Goal: Task Accomplishment & Management: Use online tool/utility

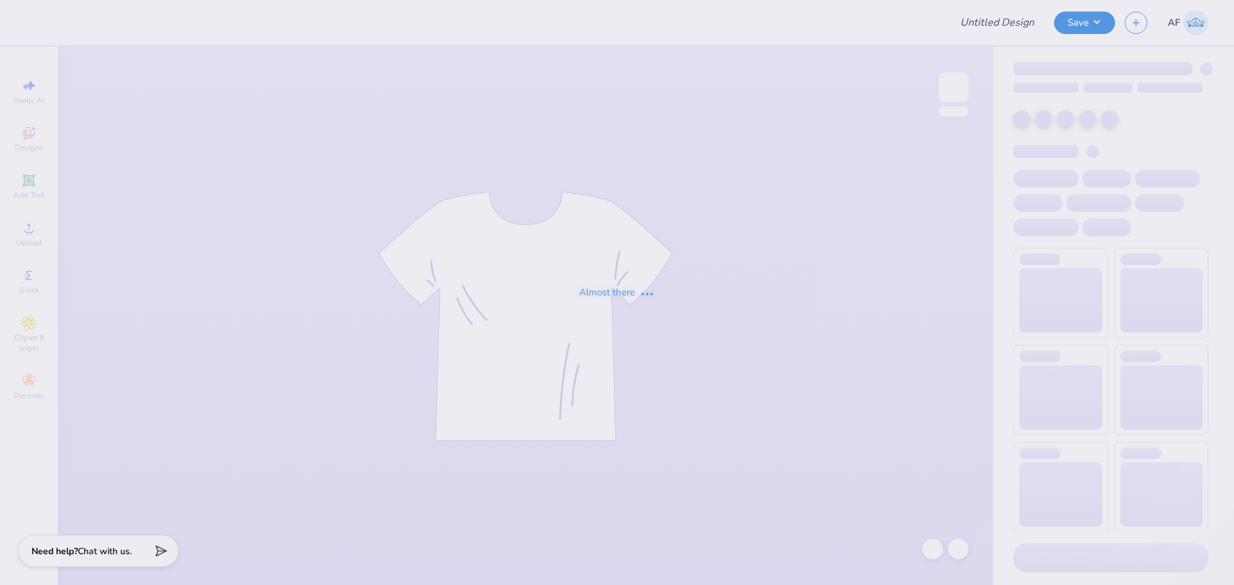
type input "Merch for Miles for Smiles/Cleft Palate Gallop"
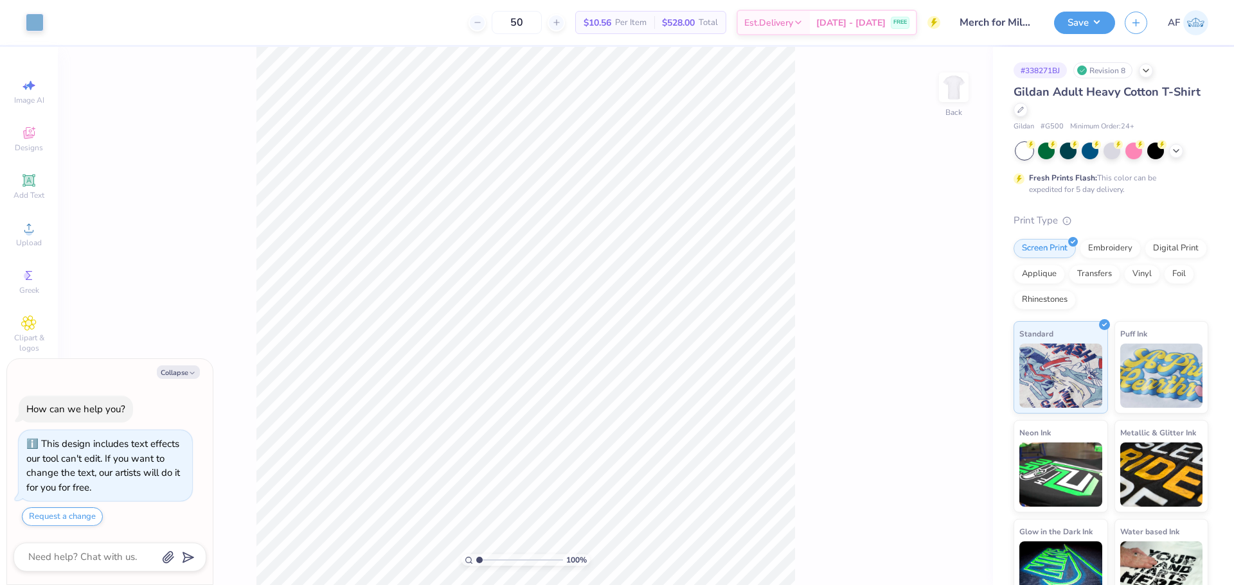
type textarea "x"
type input "2.71964205036602"
type textarea "x"
type input "2.71964205036602"
type textarea "x"
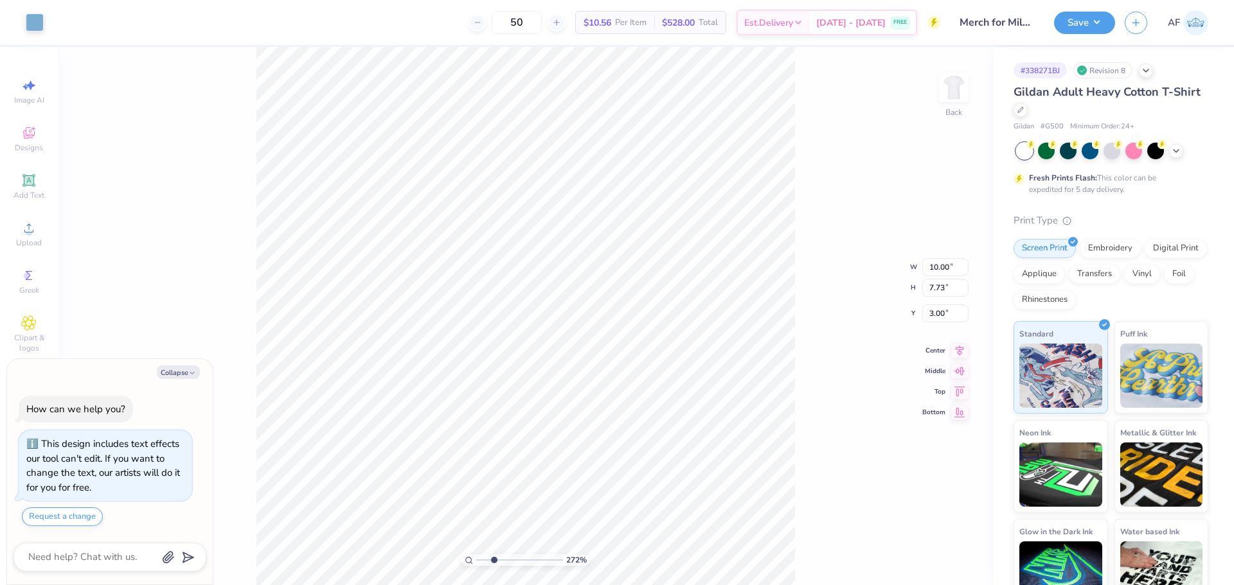
type input "2.71964205036602"
type textarea "x"
type input "2.71964205036602"
type textarea "x"
type input "2.71964205036602"
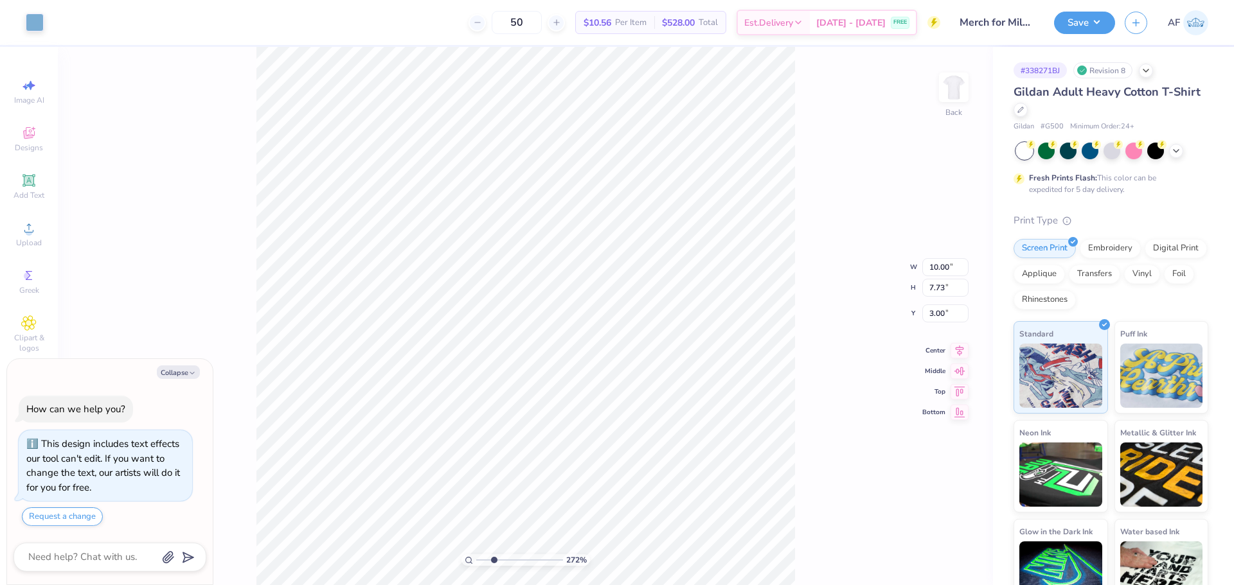
type textarea "x"
type input "2.71964205036602"
type textarea "x"
type input "2.71964205036602"
type textarea "x"
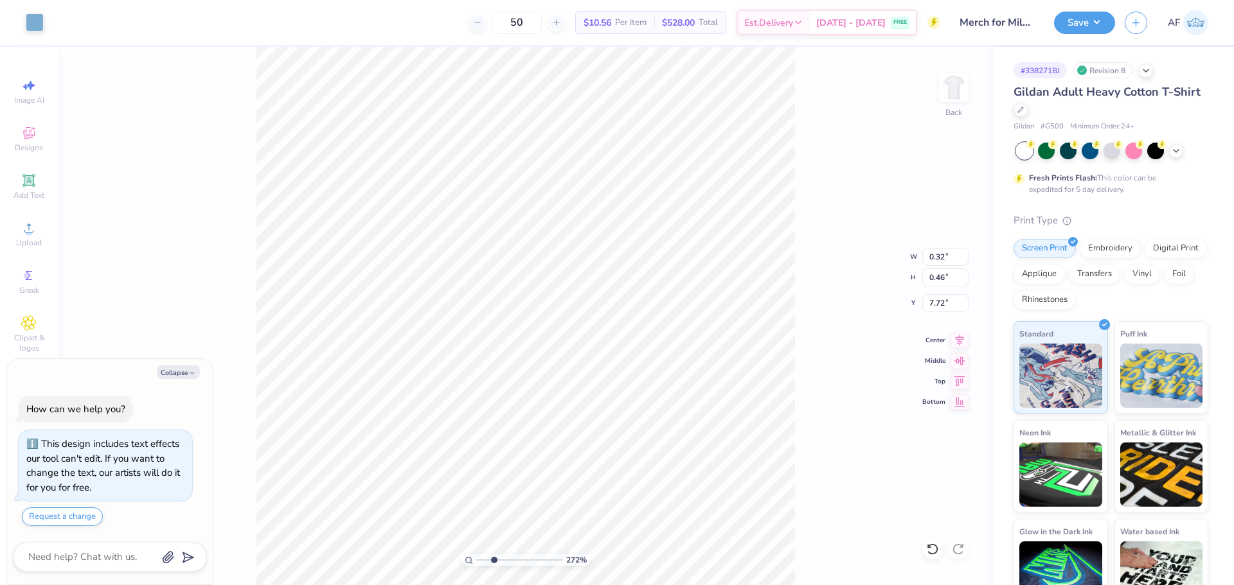
type input "2.71964205036602"
type textarea "x"
type input "2.71964205036602"
type textarea "x"
type input "2.71964205036602"
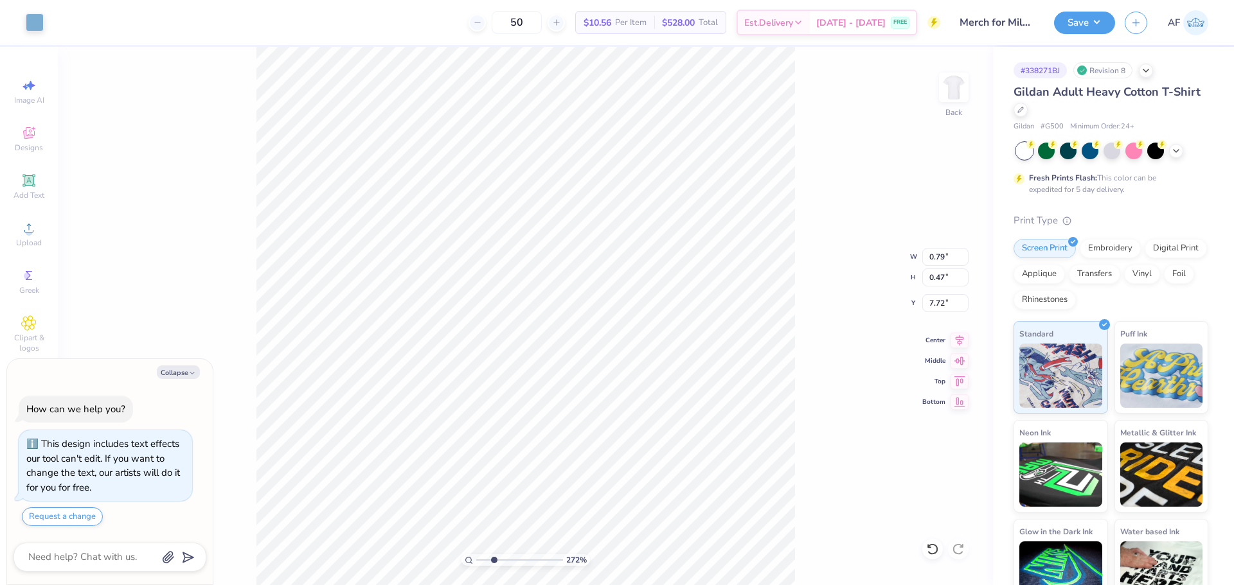
type textarea "x"
type input "2.71964205036602"
type textarea "x"
type input "2.71964205036602"
type textarea "x"
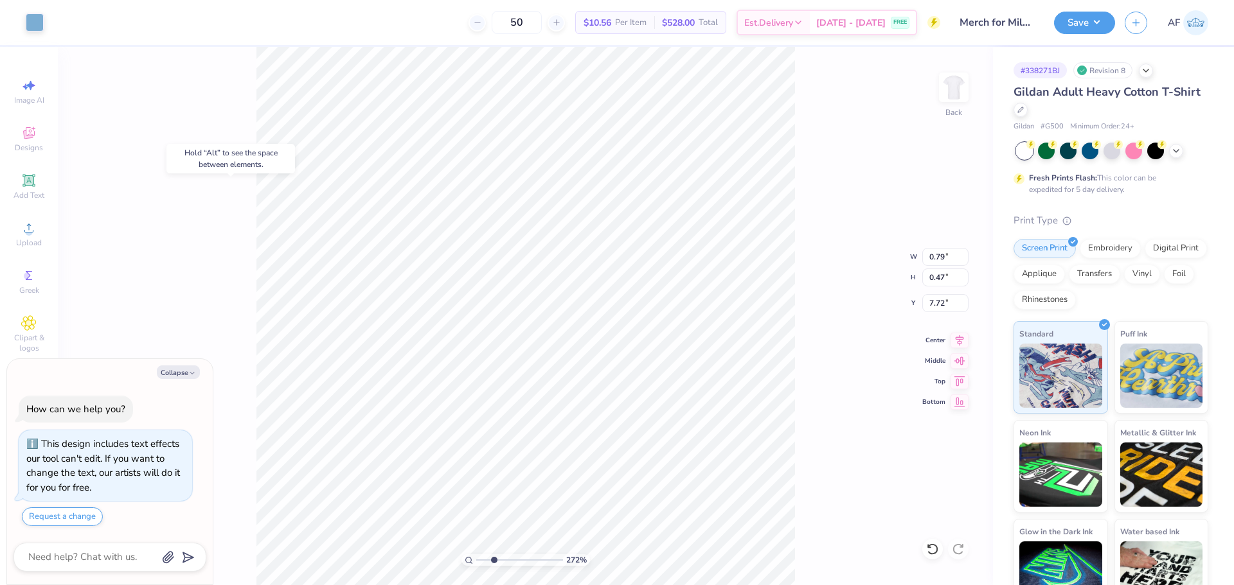
type input "2.71964205036602"
type textarea "x"
type input "2.71964205036602"
type textarea "x"
type input "2.71964205036602"
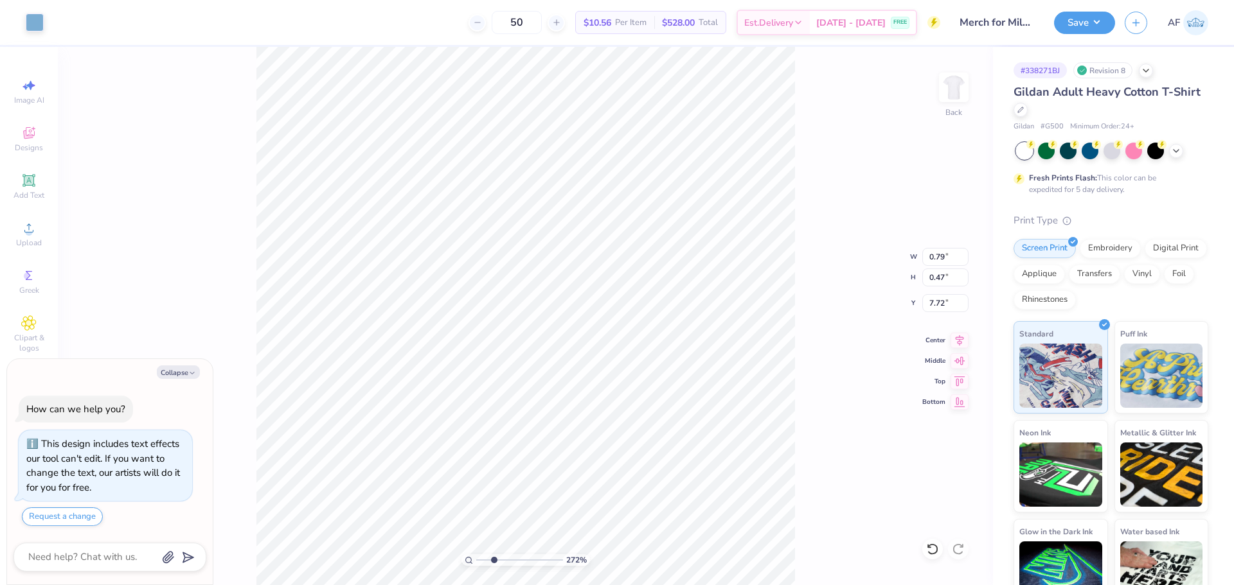
type textarea "x"
type input "2.71964205036602"
type textarea "x"
type input "2.71964205036602"
type textarea "x"
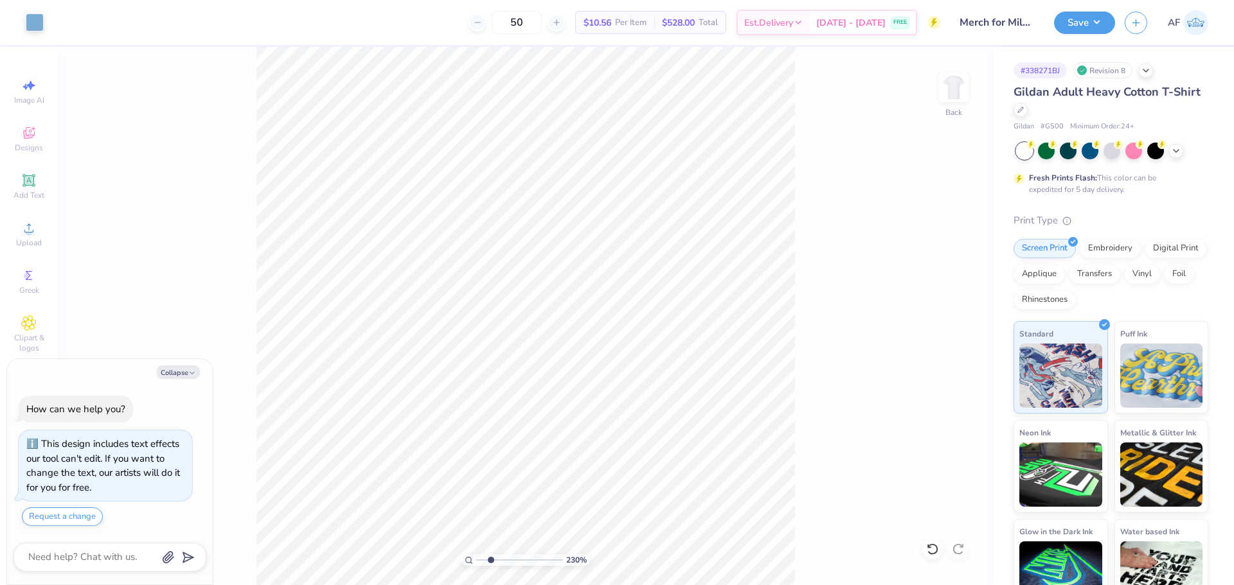
type input "2.71964205036602"
type textarea "x"
type input "2.71964205036602"
type textarea "x"
type input "2.71964205036602"
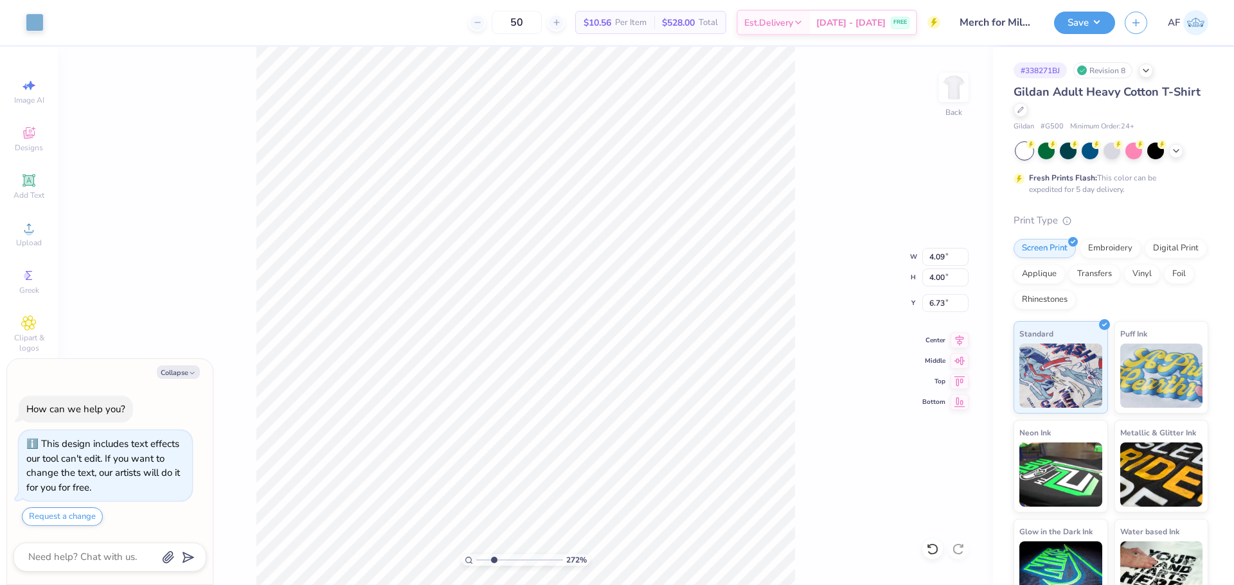
type textarea "x"
type input "2.71964205036602"
type textarea "x"
type input "2.71964205036602"
type textarea "x"
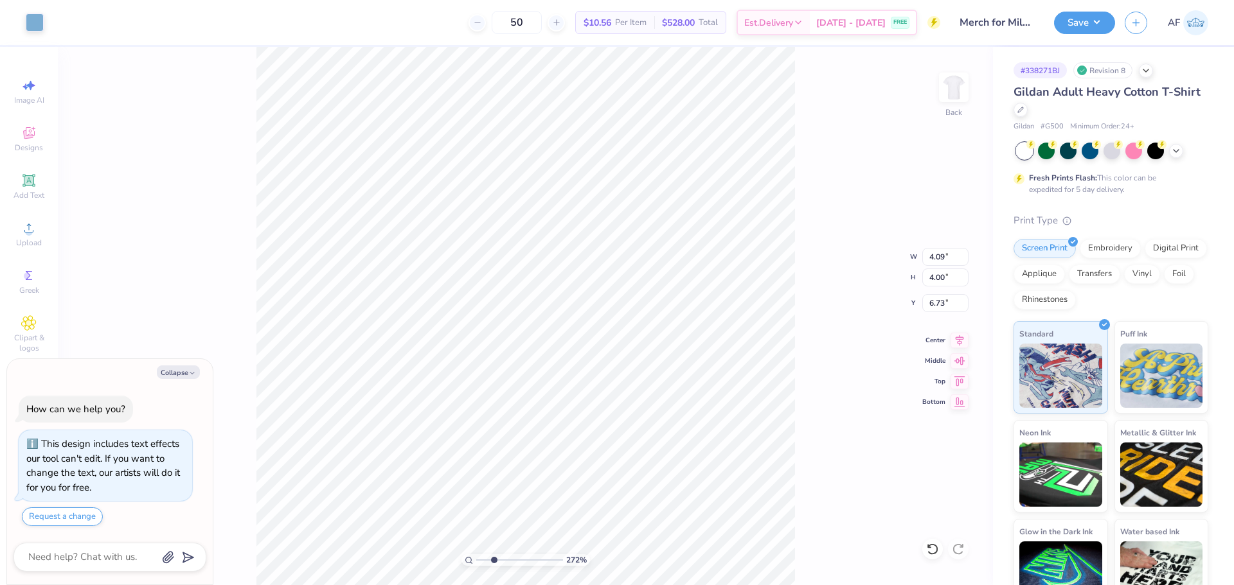
type input "2.71964205036602"
type input "6.71"
type textarea "x"
type input "2.71964205036602"
type textarea "x"
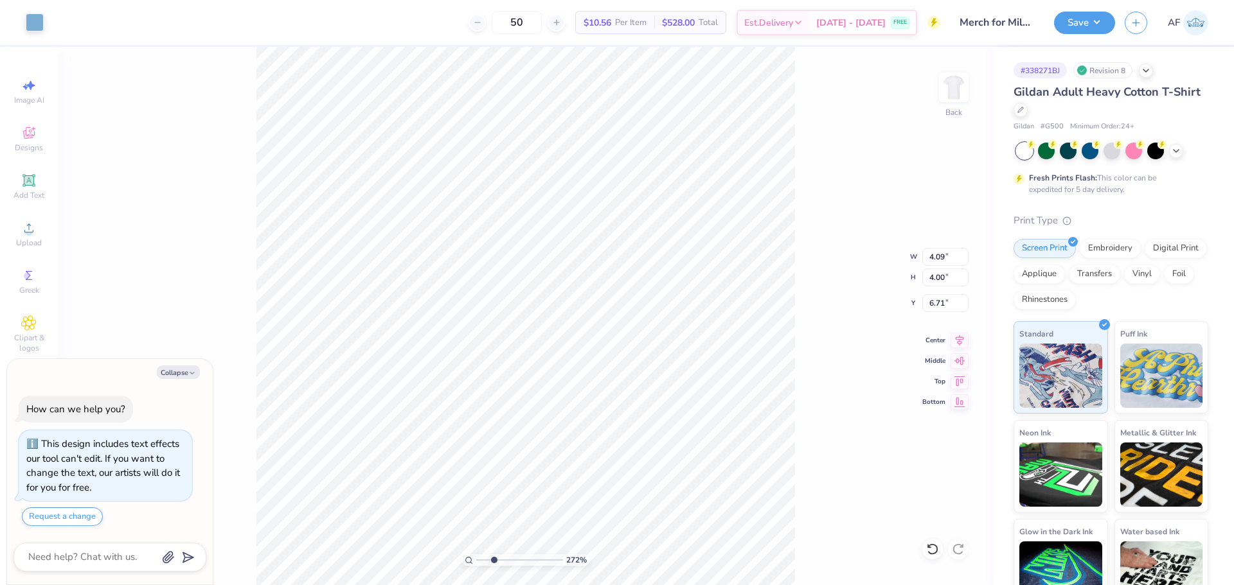
type input "2.71964205036602"
type input "6.73"
type textarea "x"
type input "2.71964205036602"
type textarea "x"
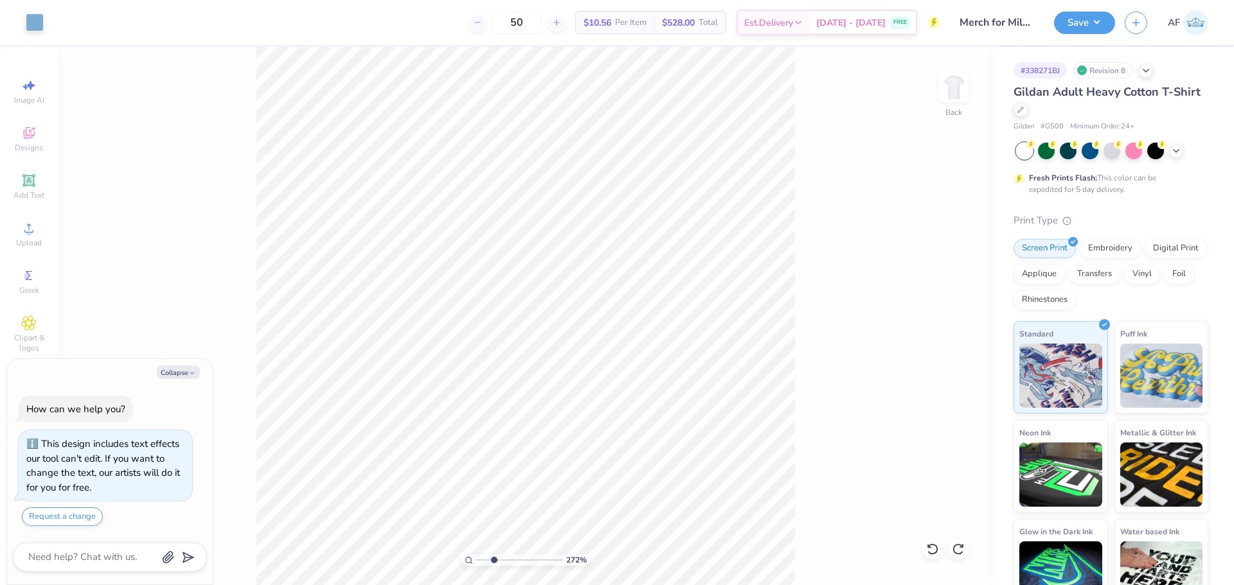
type input "2.71964205036602"
type textarea "x"
type input "2.71964205036602"
type textarea "x"
type input "2.71964205036602"
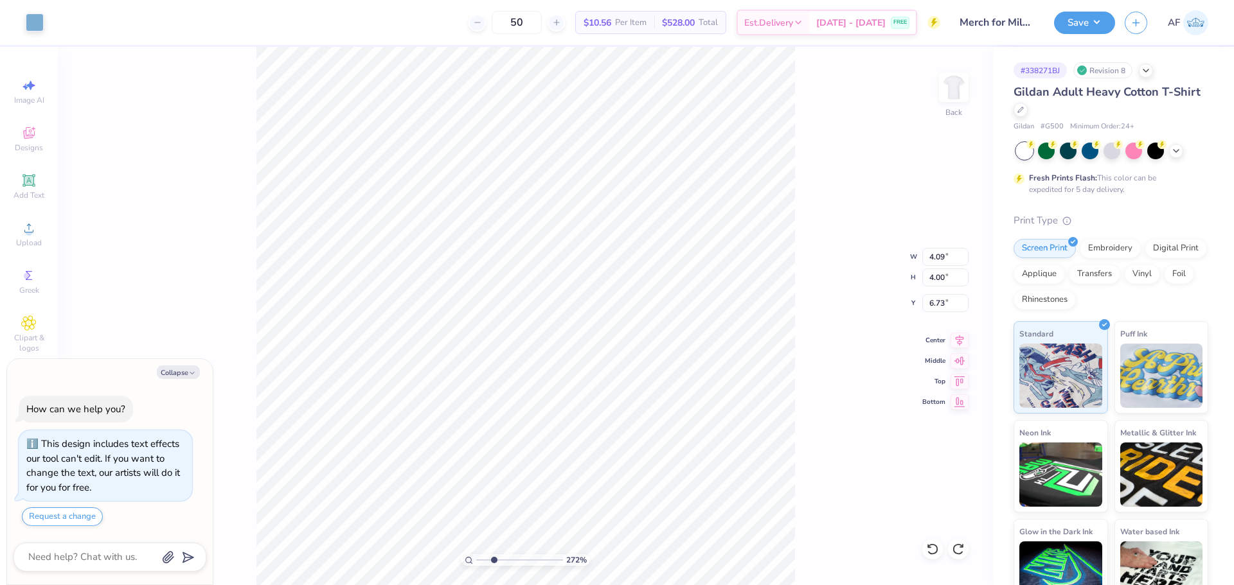
type textarea "x"
type input "2.71964205036602"
type textarea "x"
type input "2.71964205036602"
type textarea "x"
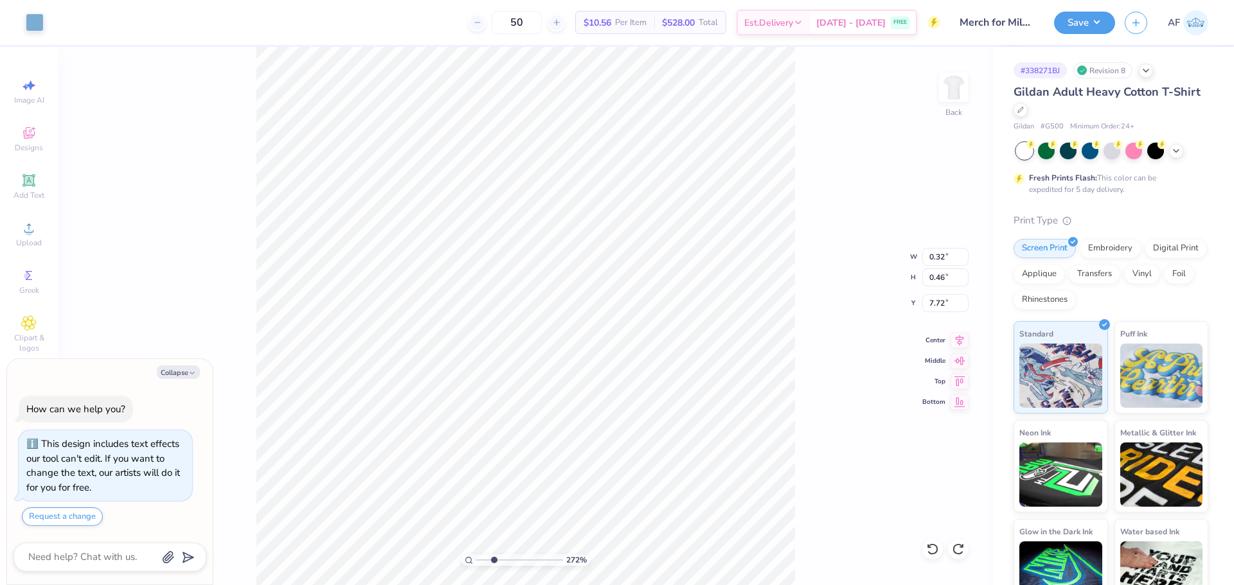
type input "2.71964205036602"
type textarea "x"
type input "2.71964205036602"
type input "0.69"
type input "0.47"
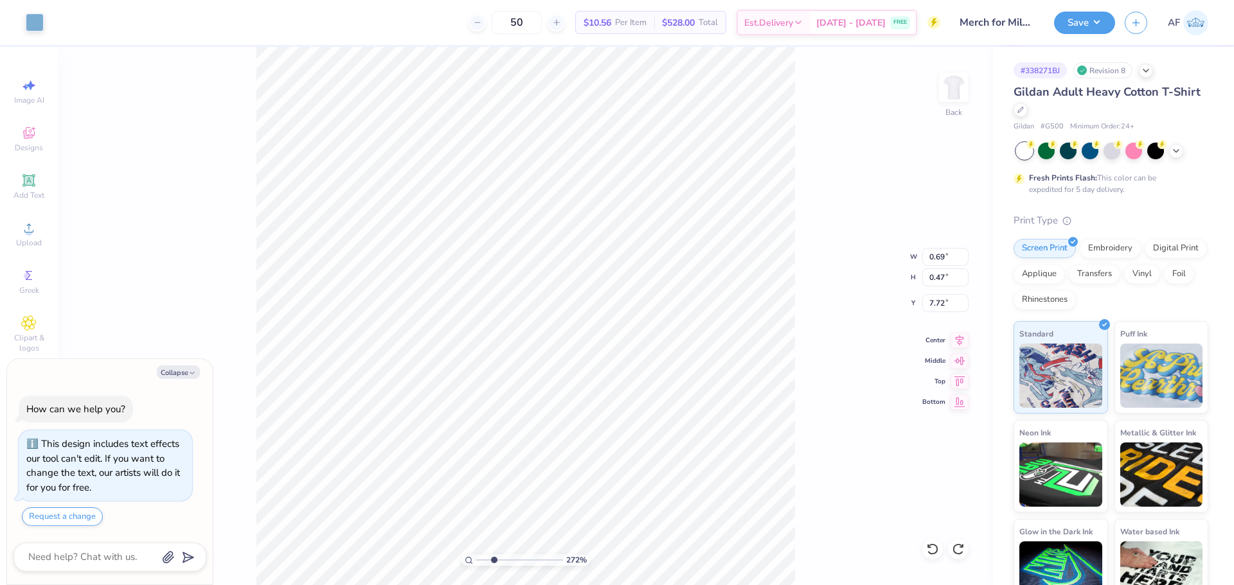
type input "2.71964205036602"
click at [682, 439] on li "Group" at bounding box center [674, 441] width 101 height 25
type textarea "x"
type input "2.71964205036602"
type textarea "x"
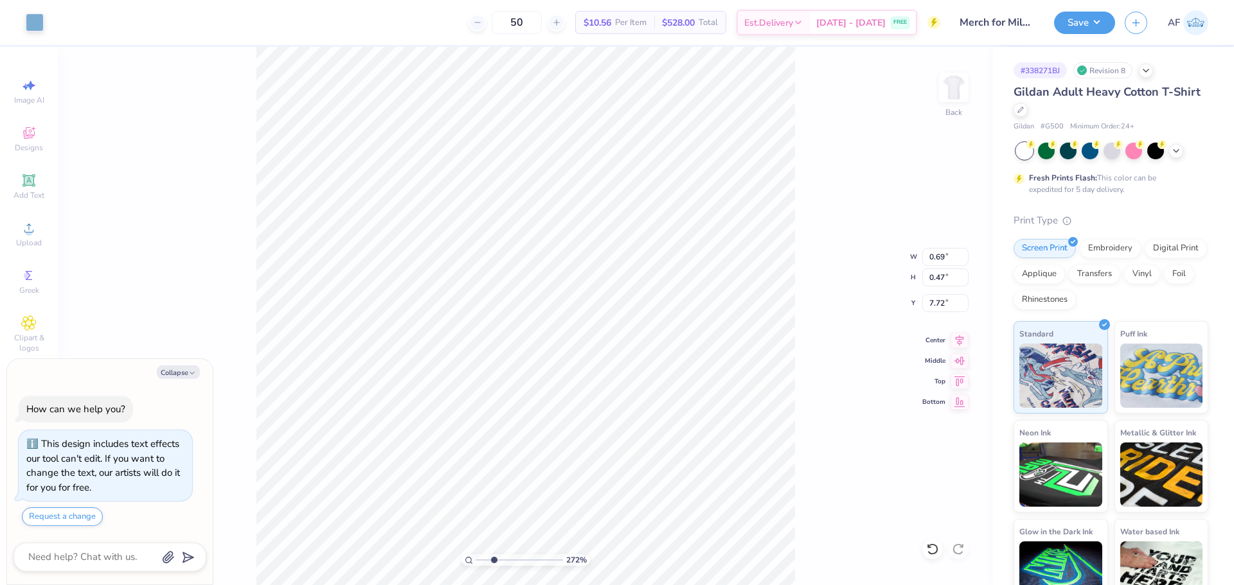
type input "2.71964205036602"
type input "0.32"
type input "0.46"
type textarea "x"
type input "2.71964205036602"
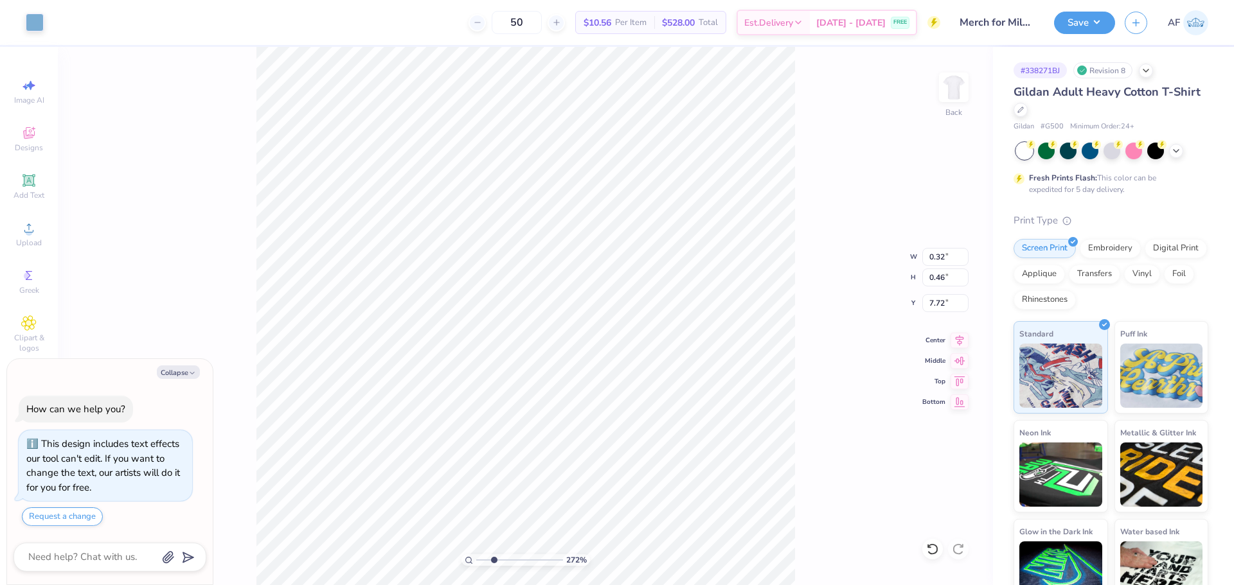
type textarea "x"
type input "2.71964205036602"
type input "0.79"
type input "0.47"
type input "2.71964205036602"
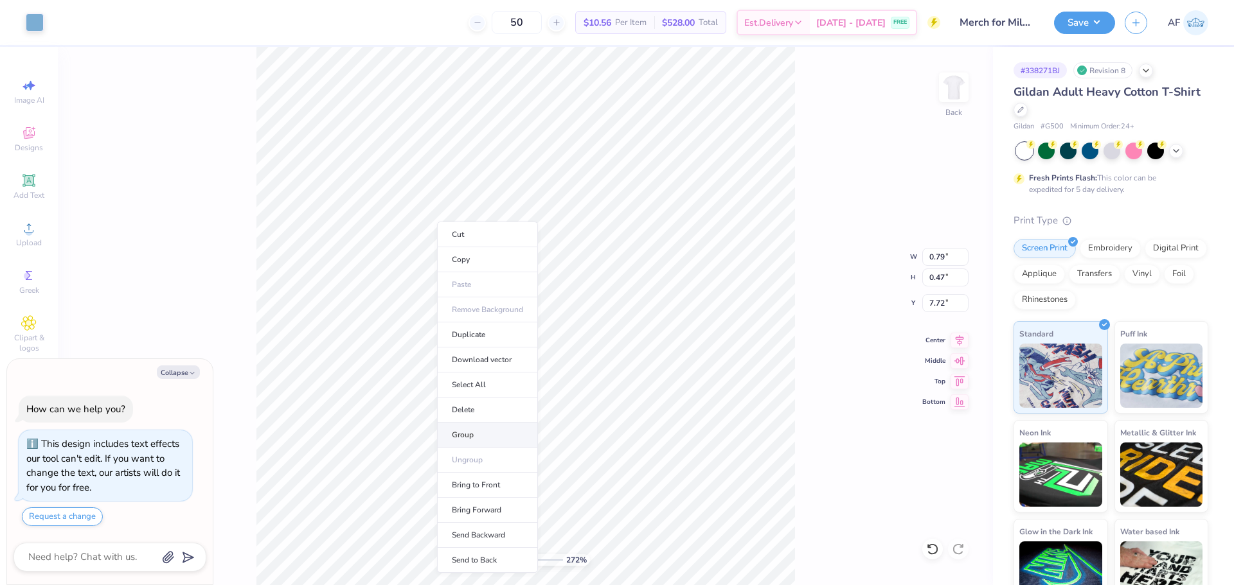
click at [478, 436] on li "Group" at bounding box center [487, 435] width 101 height 25
type textarea "x"
type input "2.71964205036602"
type textarea "x"
type input "2.71964205036602"
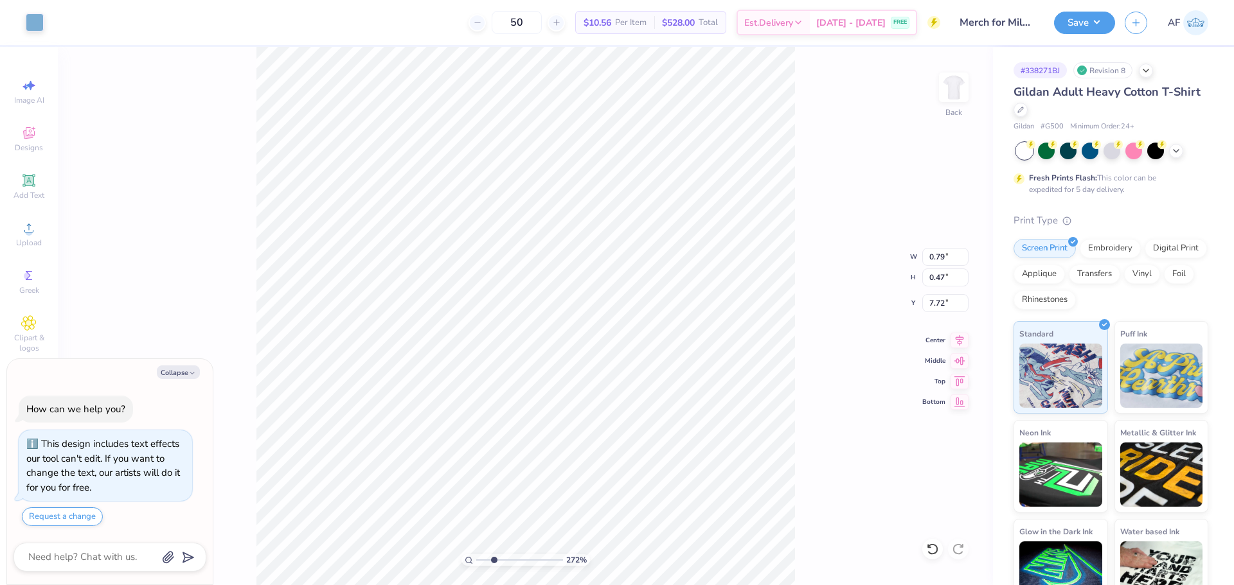
type input "0.69"
type textarea "x"
type input "2.71964205036602"
type textarea "x"
type input "2.71964205036602"
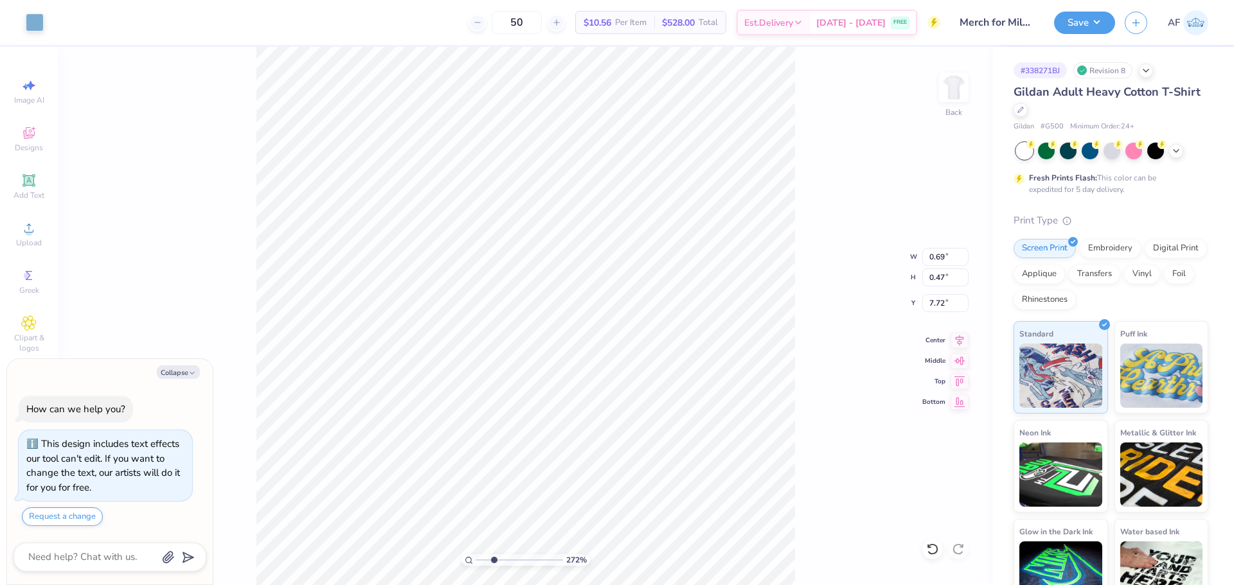
type textarea "x"
type input "2.71964205036602"
type textarea "x"
type input "2.71964205036602"
type input "4.85"
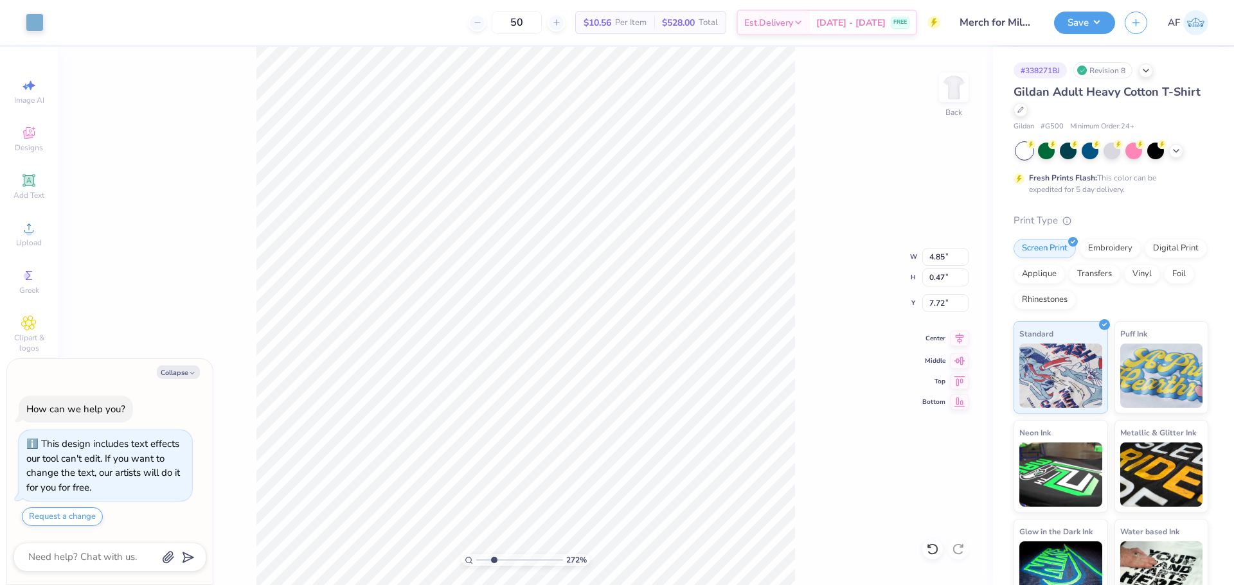
click at [961, 342] on icon at bounding box center [959, 338] width 18 height 15
type textarea "x"
type input "2.71964205036602"
type textarea "x"
type input "2.71964205036602"
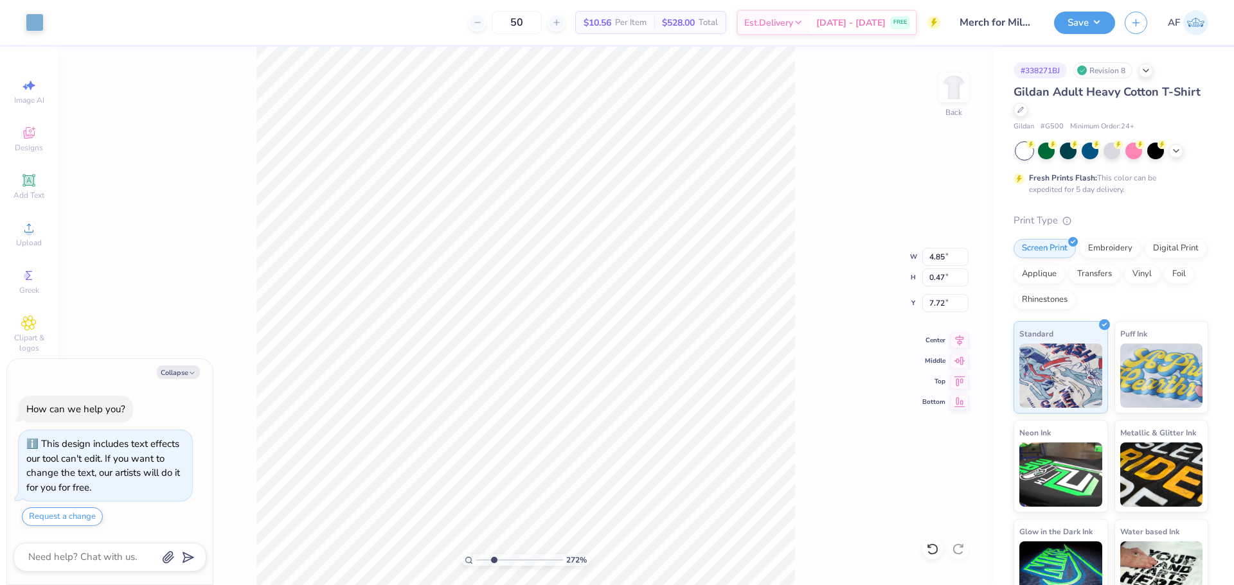
type input "3.93"
type input "4.00"
type input "6.73"
click at [960, 342] on icon at bounding box center [959, 338] width 18 height 15
type textarea "x"
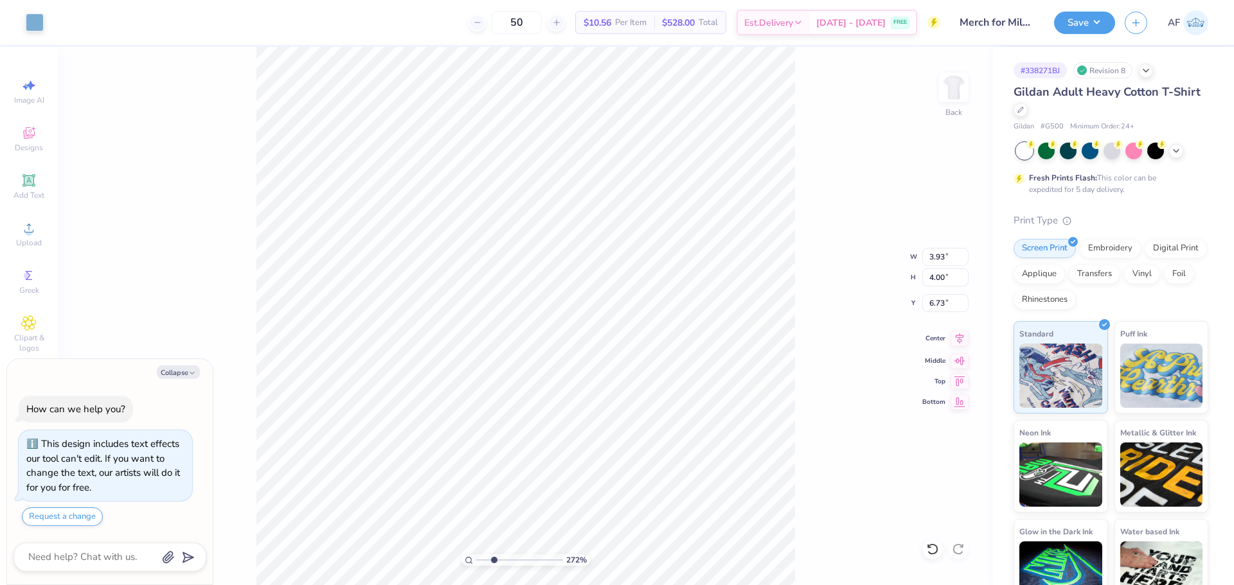
type input "2.71964205036602"
type textarea "x"
type input "2.71964205036602"
type textarea "x"
type input "2.71964205036602"
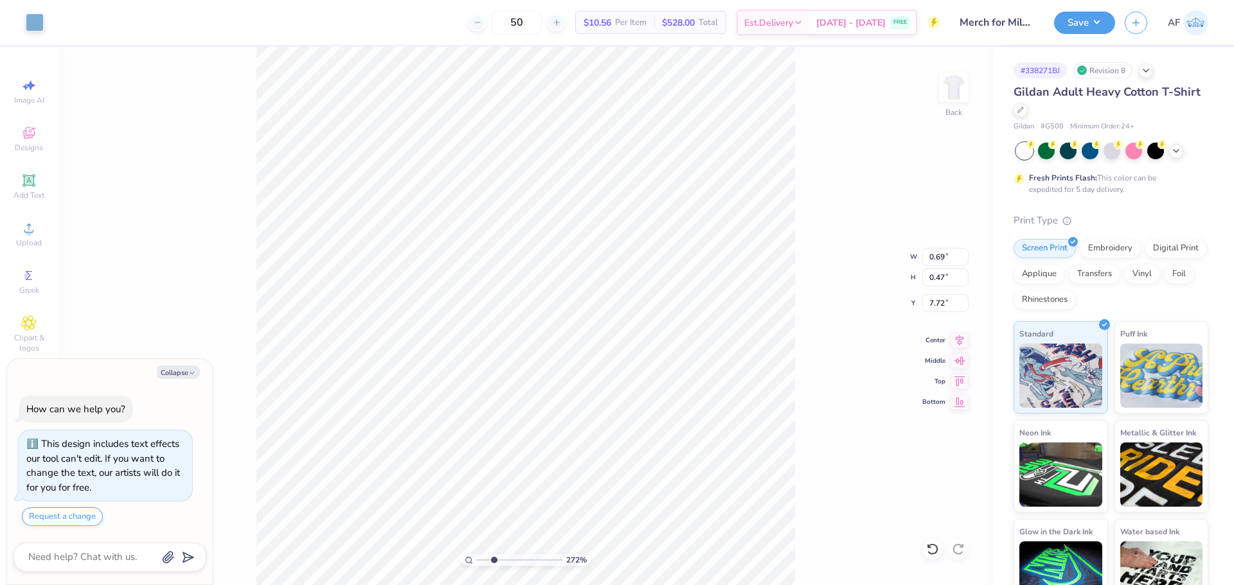
type textarea "x"
type input "2.71964205036602"
type textarea "x"
type input "2.71964205036602"
type input "4.85"
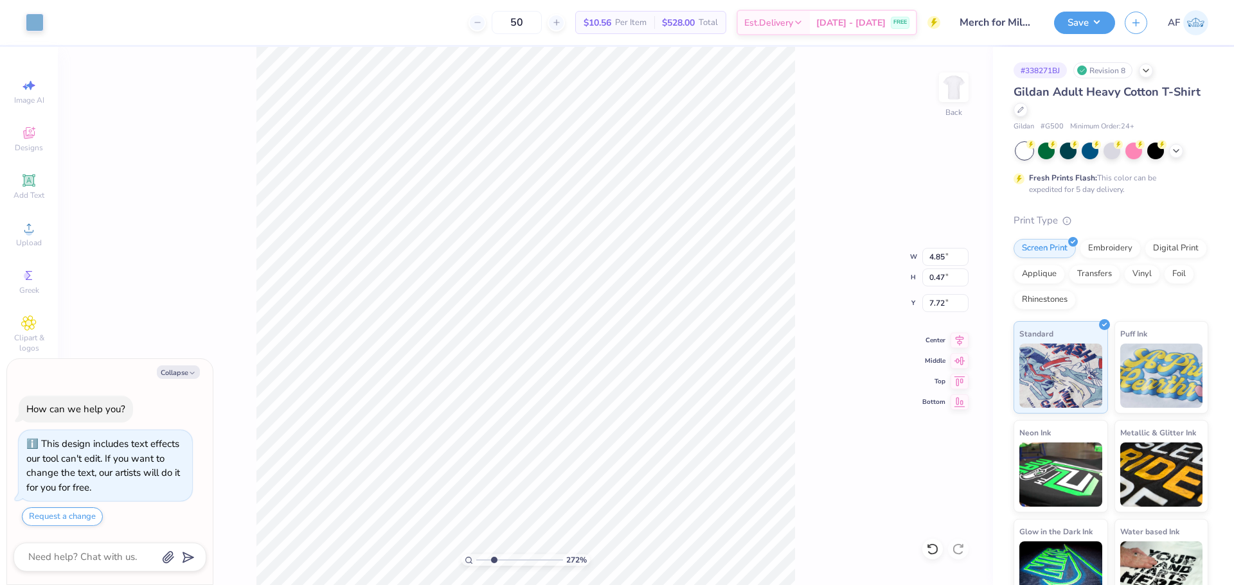
type textarea "x"
type input "2.71964205036602"
type textarea "x"
type input "2.71964205036602"
type textarea "x"
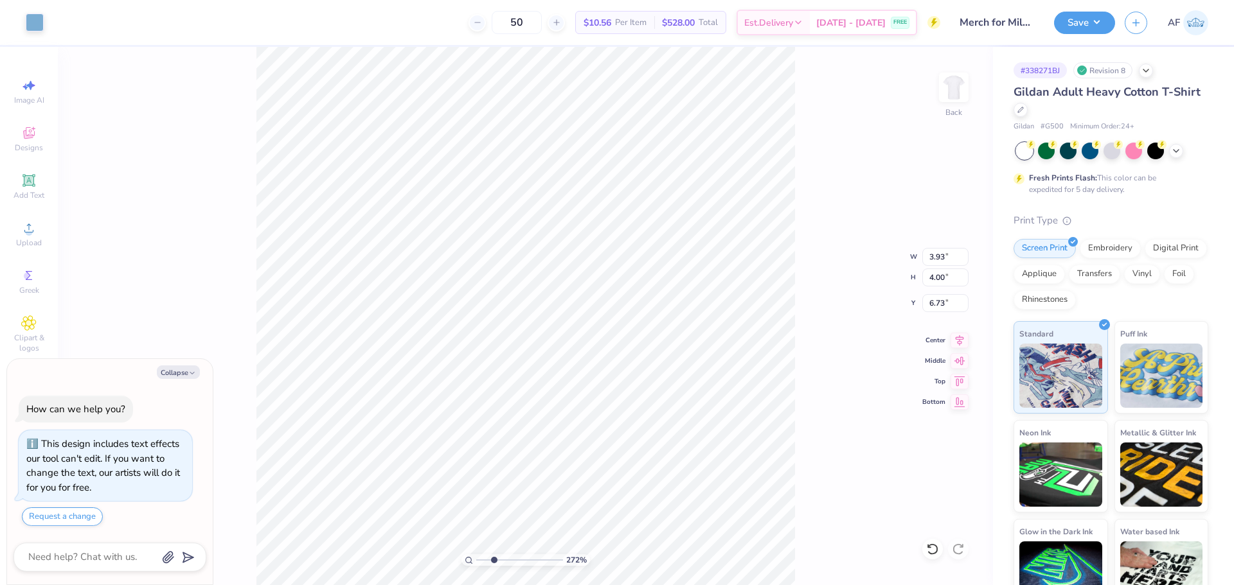
type input "2.71964205036602"
type textarea "x"
type input "2.71964205036602"
type textarea "x"
type input "2.71964205036602"
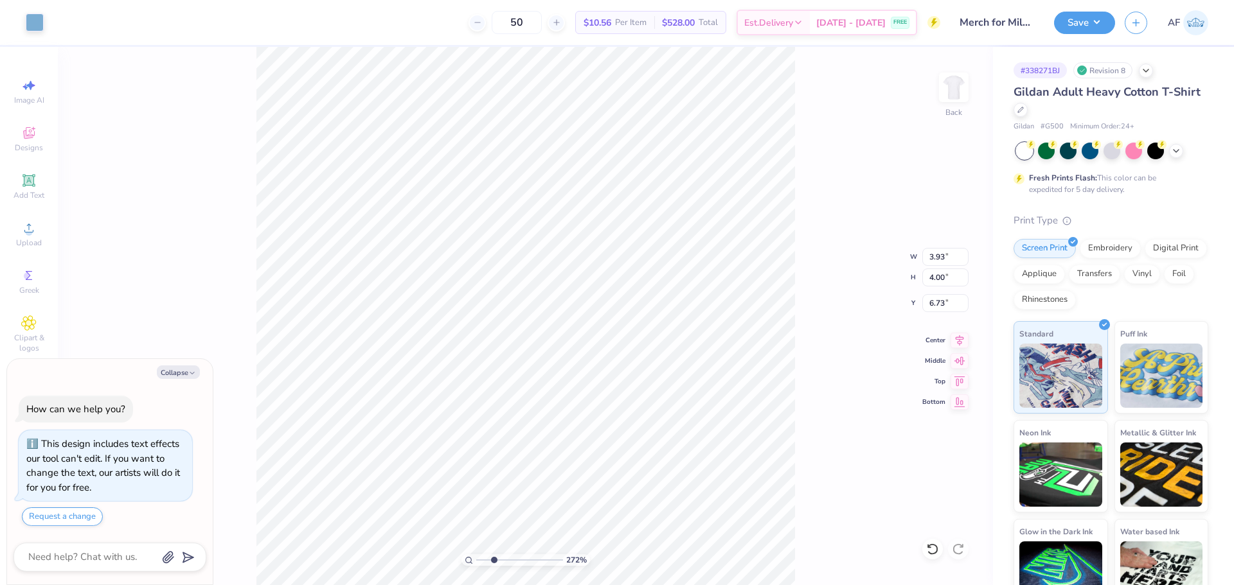
type textarea "x"
type input "2.71964205036602"
type textarea "x"
type input "2.71964205036602"
type textarea "x"
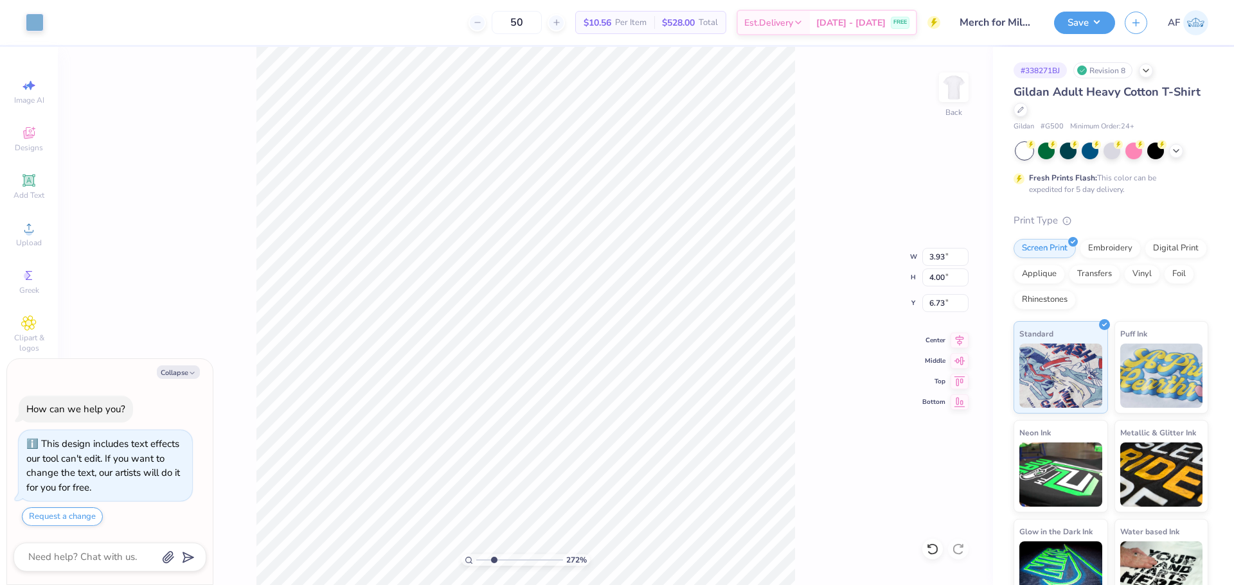
type input "2.71964205036602"
type input "6.71"
type textarea "x"
type input "2.71964205036602"
type textarea "x"
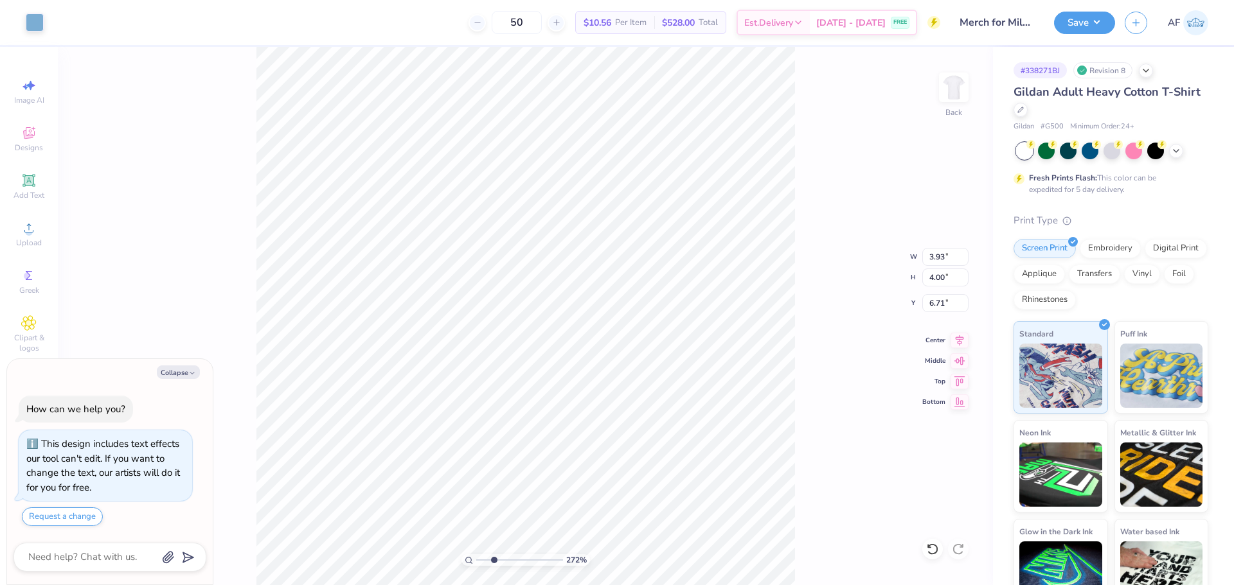
type input "2.71964205036602"
type textarea "x"
type input "2.71964205036602"
type textarea "x"
type input "2.71964205036602"
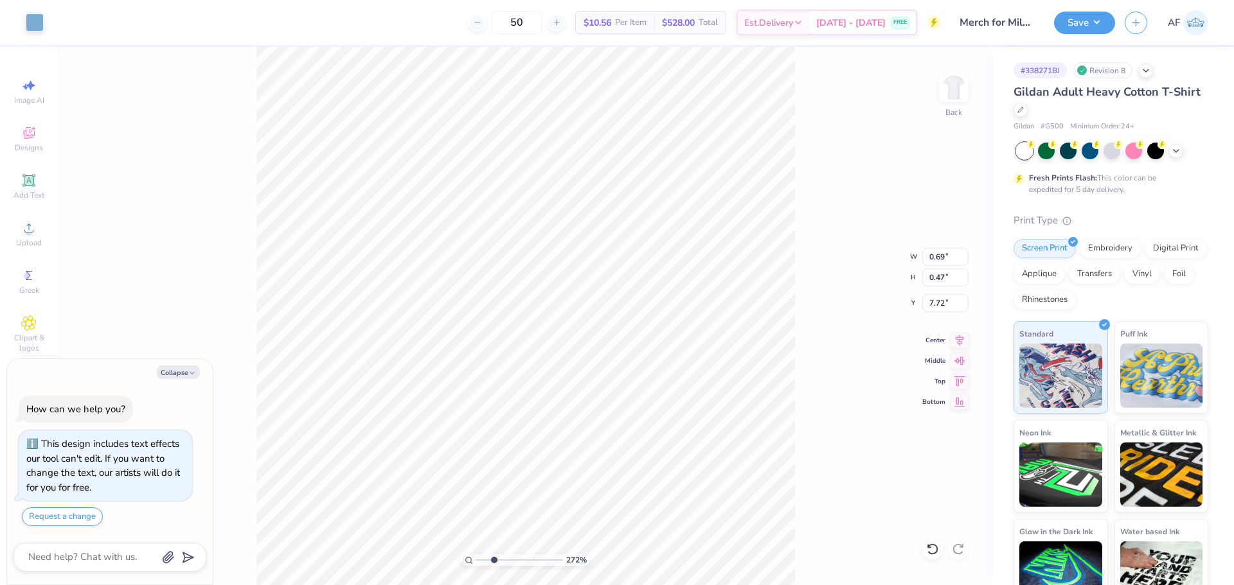
type textarea "x"
type input "2.71964205036602"
type input "4.85"
type textarea "x"
type input "2.71964205036602"
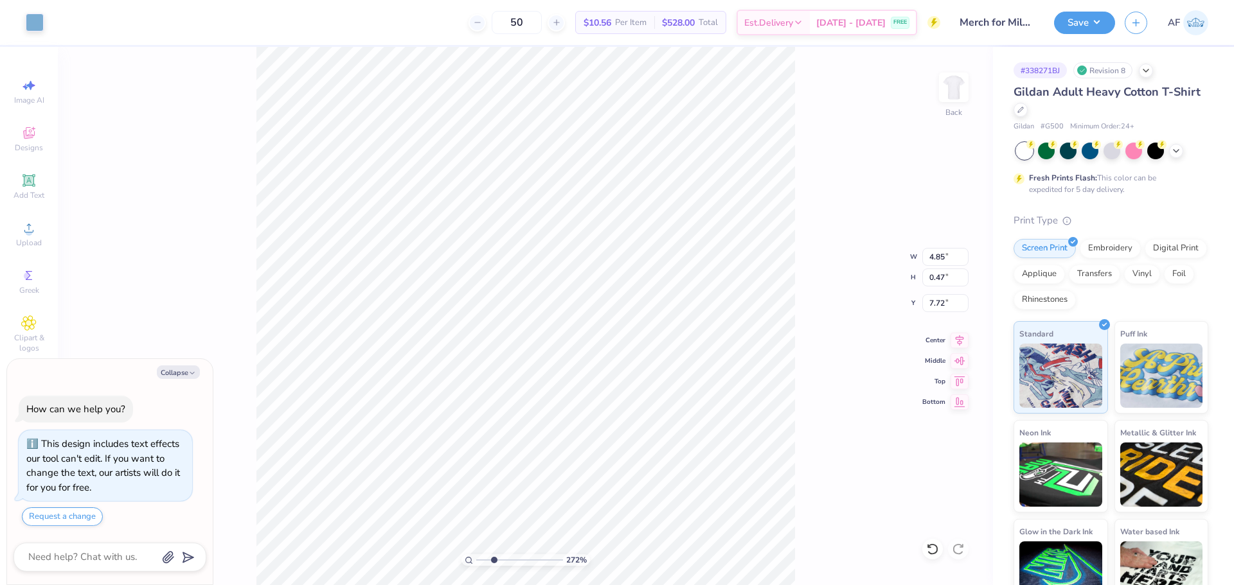
type textarea "x"
type input "2.71964205036602"
type input "0.99"
type input "1.99"
type input "4.13"
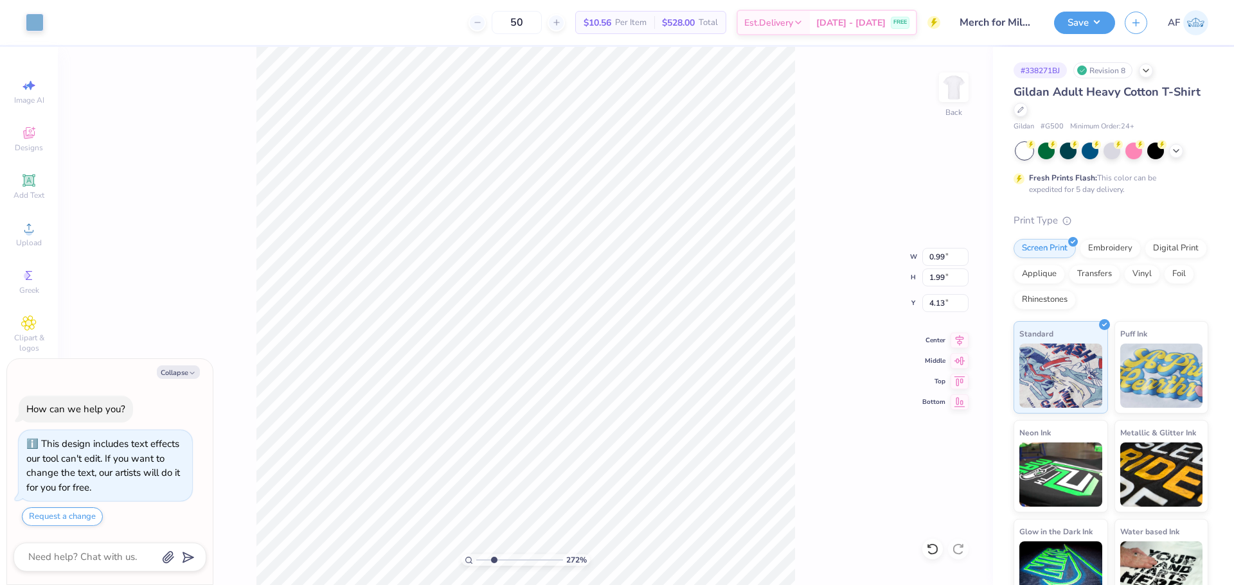
type textarea "x"
type input "2.71964205036602"
type textarea "x"
type input "2.71964205036602"
click at [538, 430] on li "Group" at bounding box center [549, 435] width 101 height 25
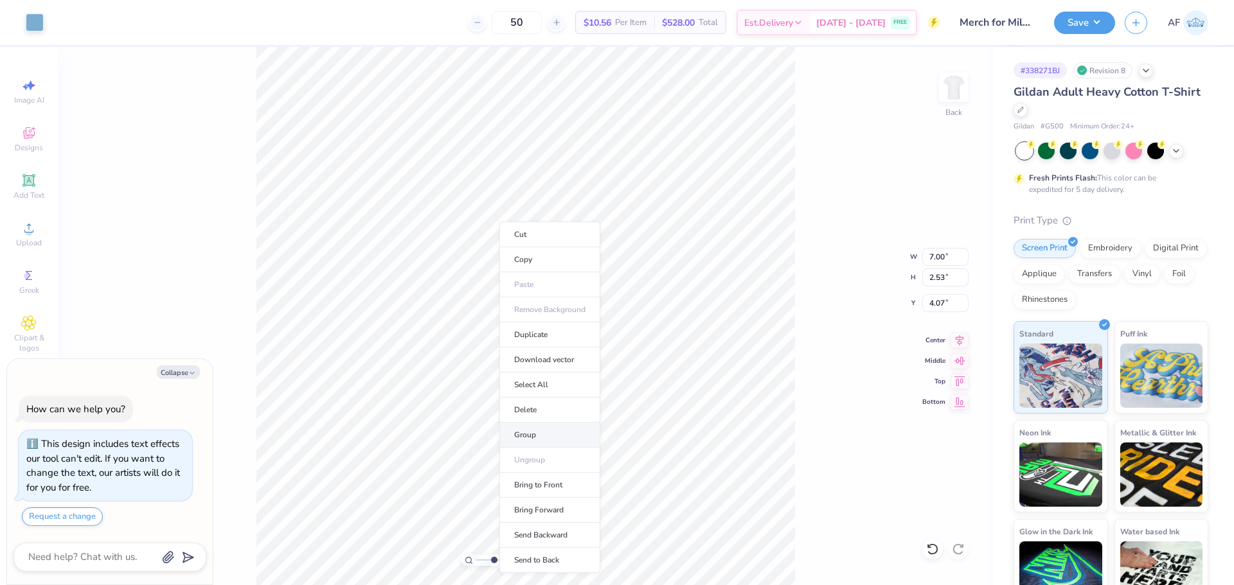
type textarea "x"
type input "2.71964205036602"
click at [209, 143] on div "272 % Back W 7.00 7.00 " H 2.53 2.53 " Y 4.07 4.07 " Center Middle Top Bottom" at bounding box center [525, 316] width 935 height 538
type textarea "x"
type input "2.71964205036602"
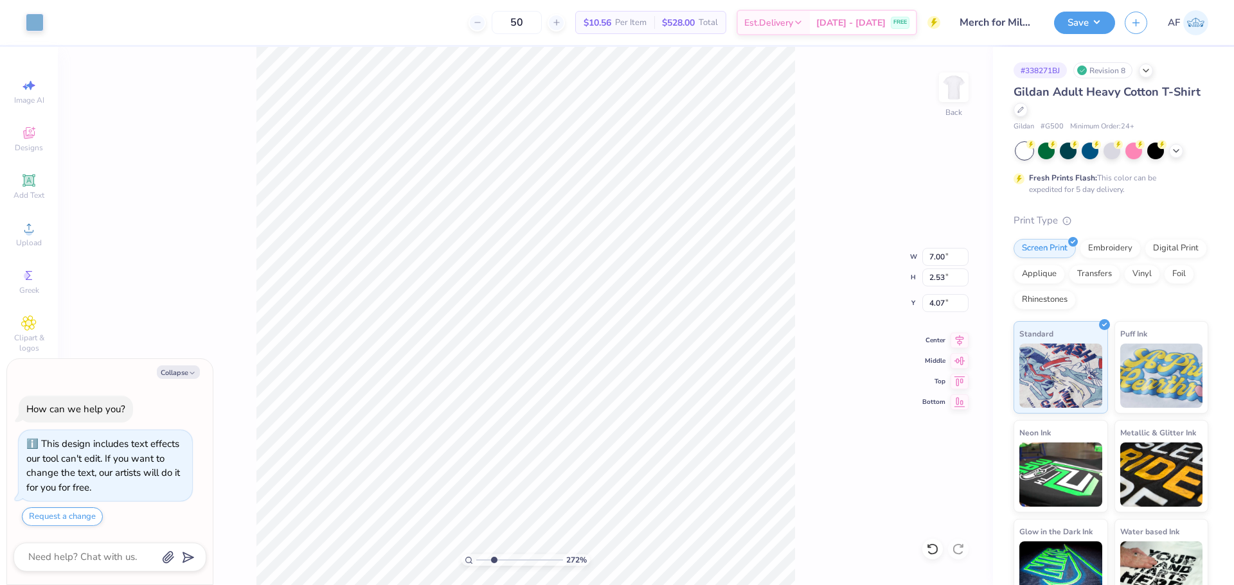
type input "10.00"
type input "1.26"
type input "3.00"
type textarea "x"
type input "2.71964205036602"
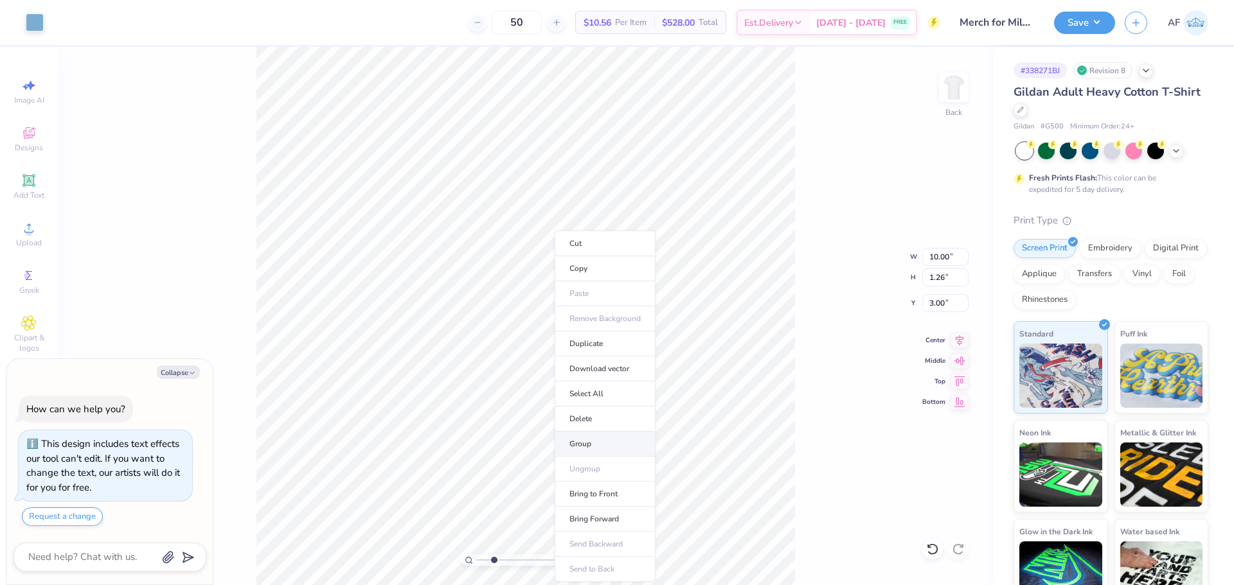
click at [589, 444] on li "Group" at bounding box center [604, 444] width 101 height 25
type textarea "x"
type input "2.71964205036602"
type textarea "x"
type input "2.71964205036602"
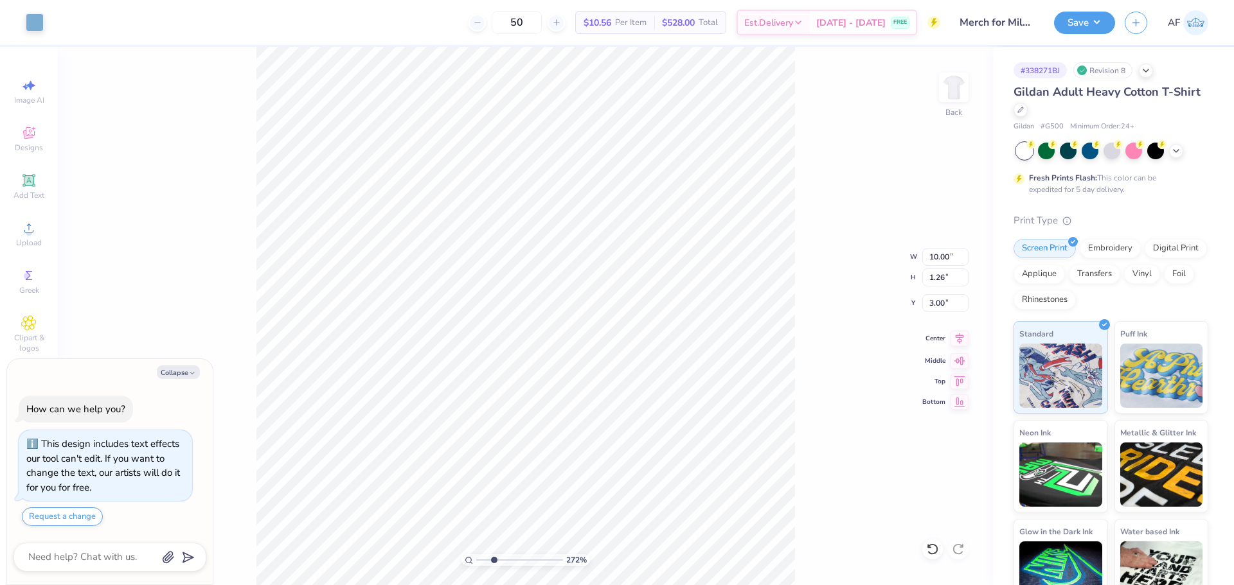
click at [954, 342] on icon at bounding box center [959, 338] width 18 height 15
type textarea "x"
type input "2.71964205036602"
type textarea "x"
type input "2.71964205036602"
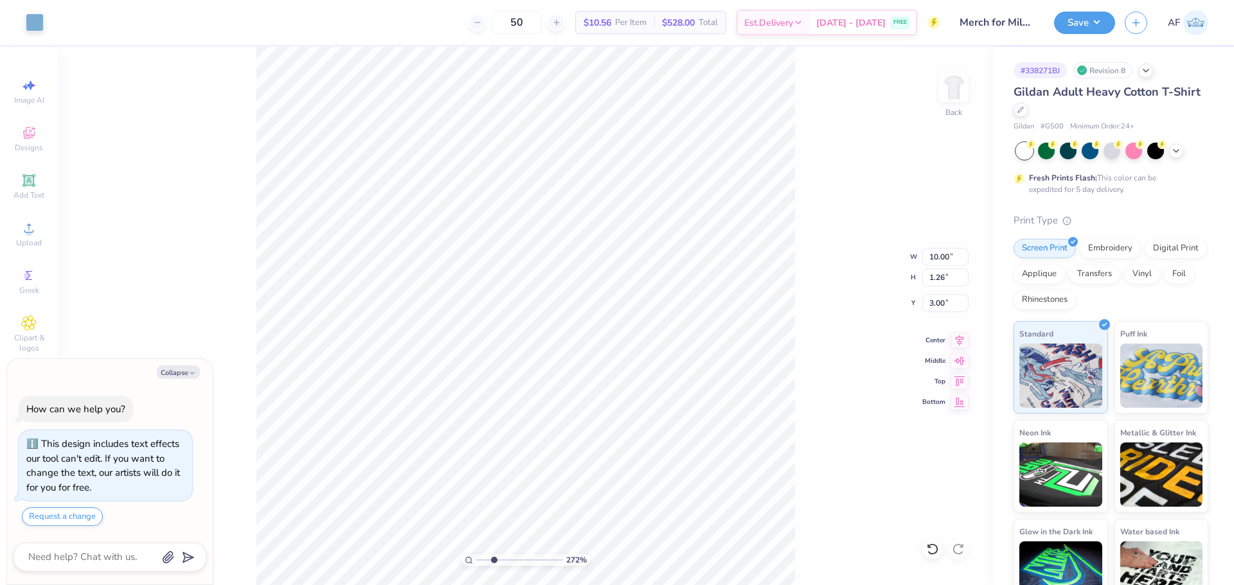
type input "7.00"
type input "2.53"
type input "4.07"
click at [957, 336] on icon at bounding box center [959, 338] width 18 height 15
type textarea "x"
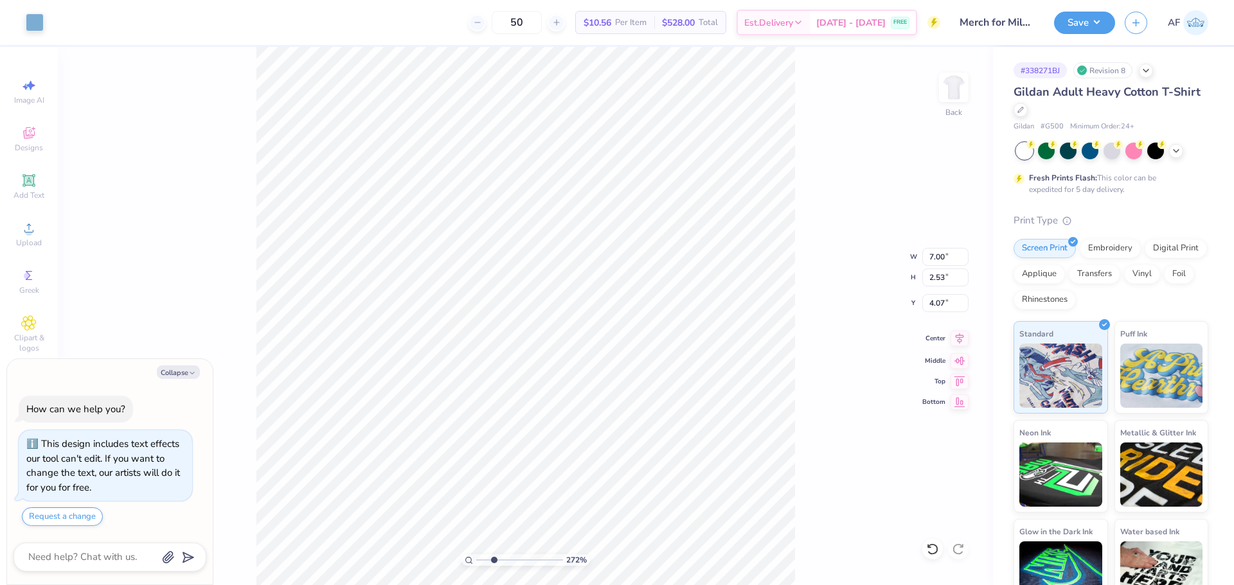
type input "2.71964205036602"
type textarea "x"
type input "2.71964205036602"
type textarea "x"
type input "2.71964205036602"
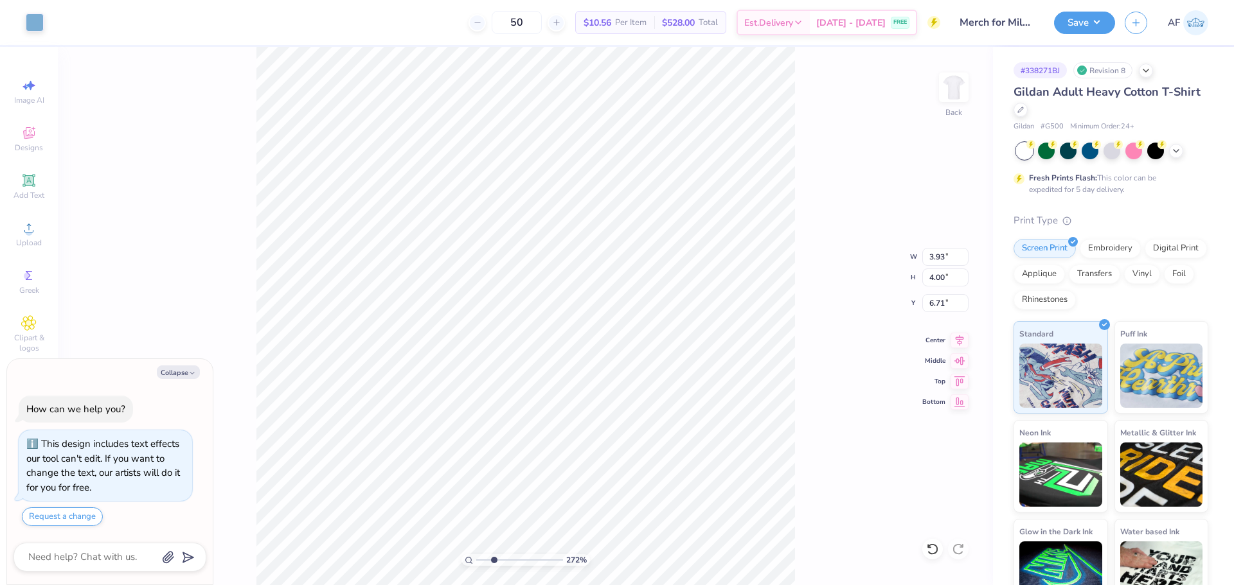
type textarea "x"
type input "2.71964205036602"
type textarea "x"
type input "2.71964205036602"
type textarea "x"
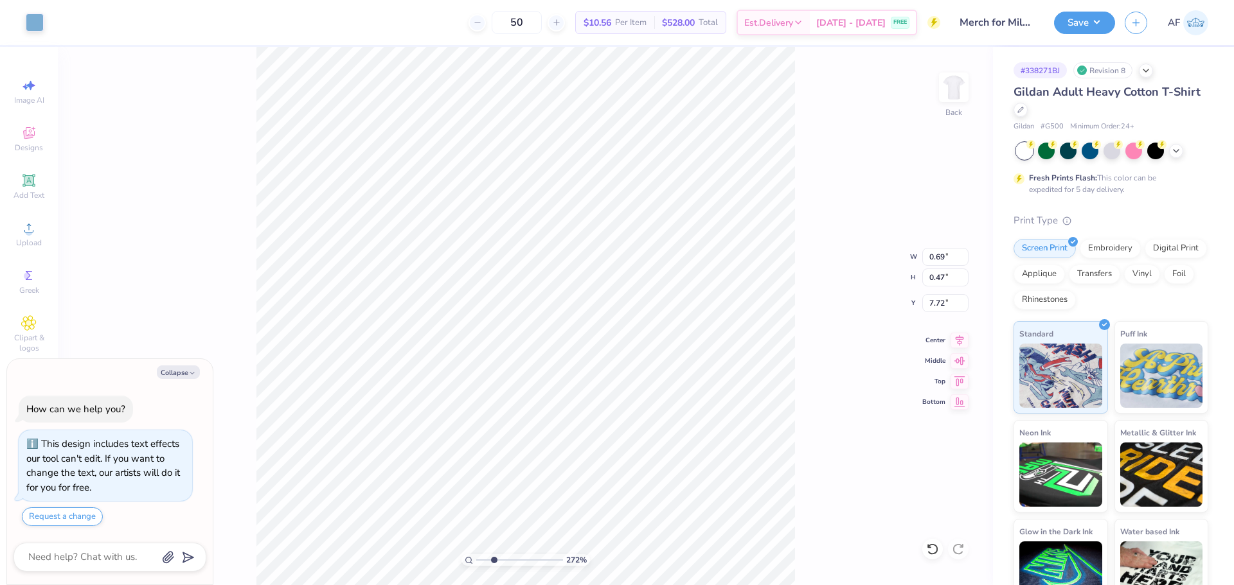
type input "2.71964205036602"
type textarea "x"
type input "2.71964205036602"
type input "4.85"
click at [963, 343] on icon at bounding box center [959, 338] width 18 height 15
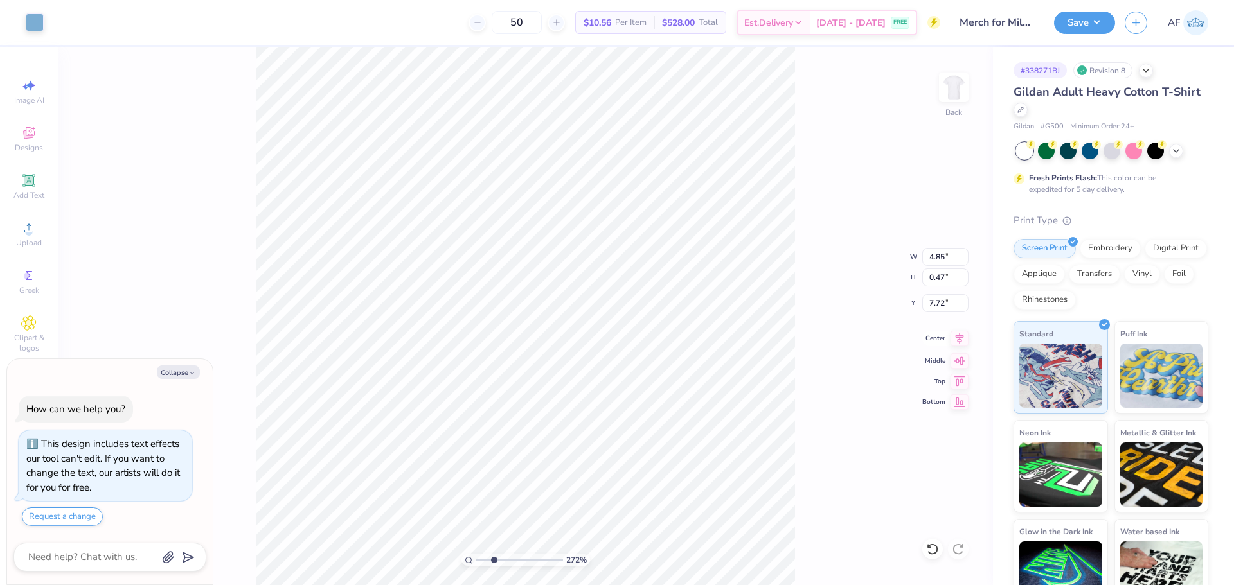
type textarea "x"
type input "2.71964205036602"
type textarea "x"
type input "2.71964205036602"
click at [956, 342] on icon at bounding box center [959, 338] width 18 height 15
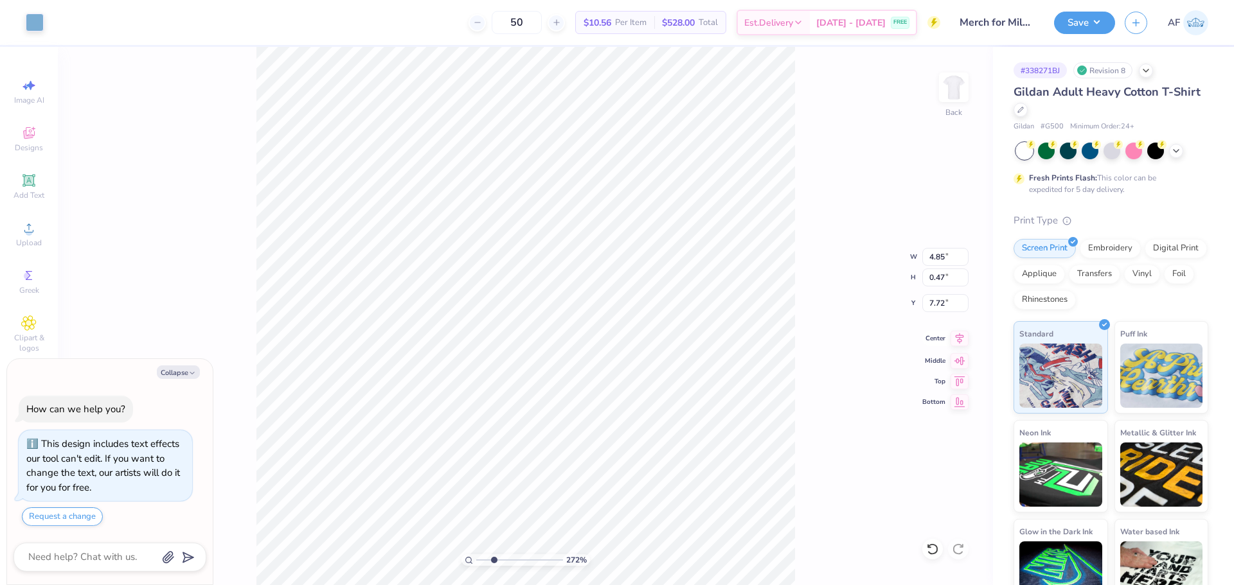
type textarea "x"
type input "2.71964205036602"
type textarea "x"
type input "2.71964205036602"
type input "10.00"
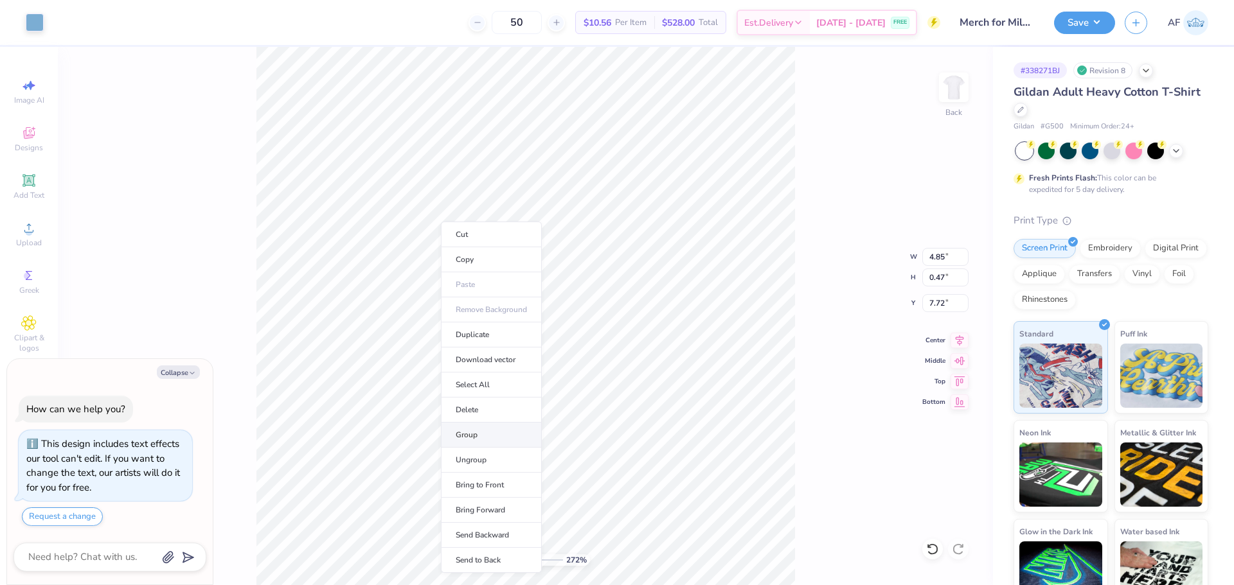
click at [500, 436] on li "Group" at bounding box center [491, 435] width 101 height 25
click at [937, 91] on img at bounding box center [953, 87] width 51 height 51
click at [1097, 24] on button "Save" at bounding box center [1084, 21] width 61 height 22
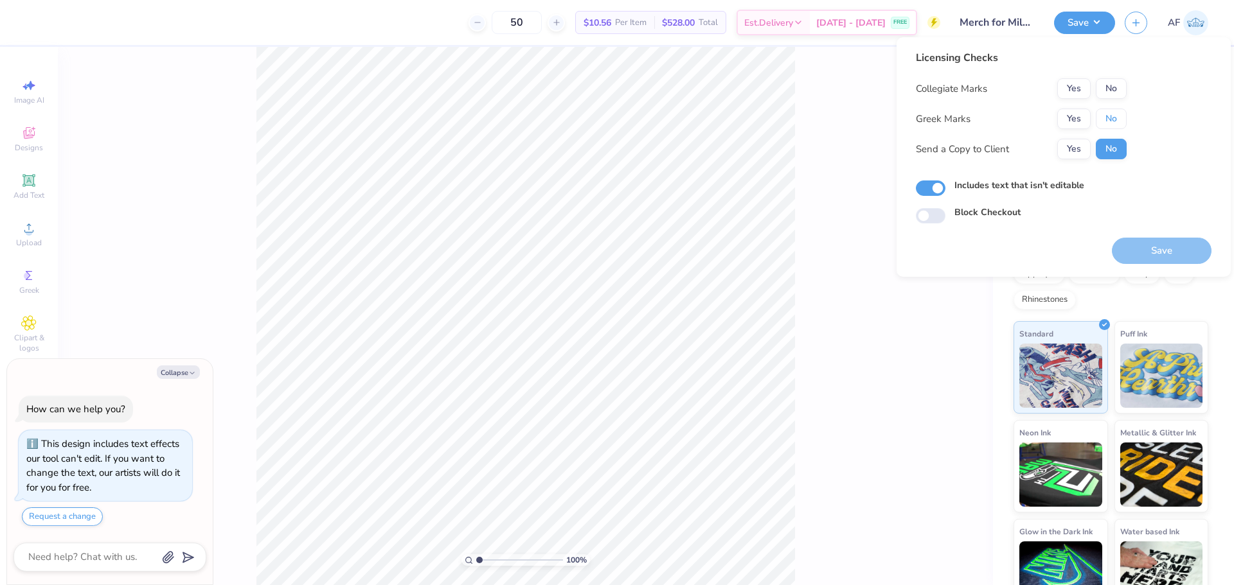
drag, startPoint x: 1124, startPoint y: 120, endPoint x: 1119, endPoint y: 99, distance: 21.2
click at [1124, 118] on button "No" at bounding box center [1110, 119] width 31 height 21
drag, startPoint x: 1119, startPoint y: 99, endPoint x: 1113, endPoint y: 105, distance: 8.6
click at [1119, 96] on button "No" at bounding box center [1110, 88] width 31 height 21
click at [1083, 141] on button "Yes" at bounding box center [1073, 149] width 33 height 21
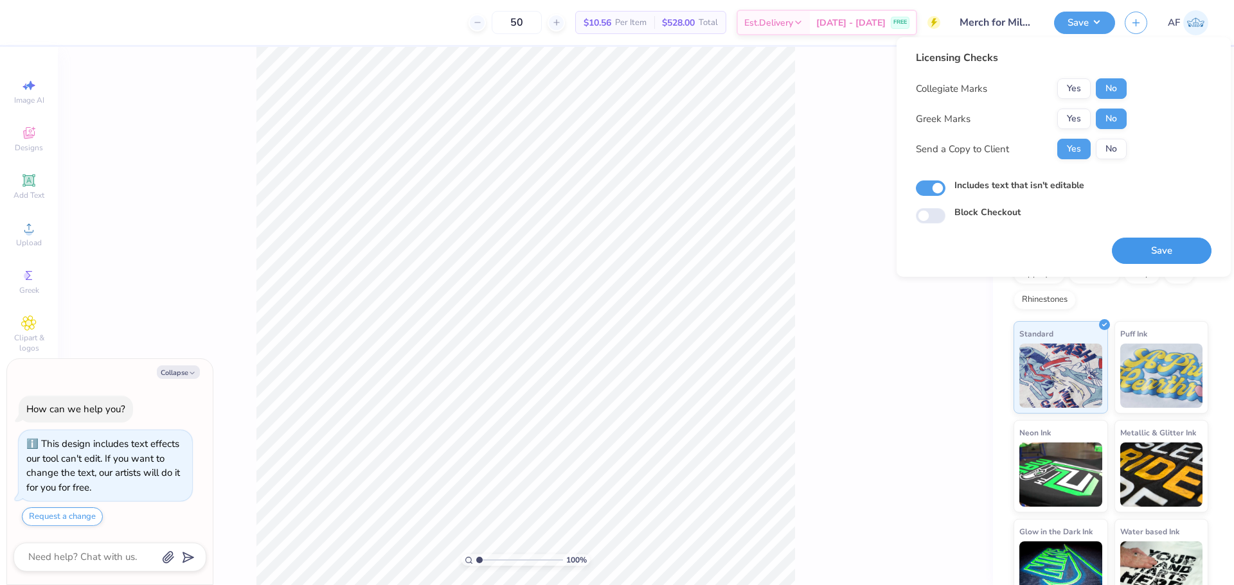
click at [1160, 253] on button "Save" at bounding box center [1162, 251] width 100 height 26
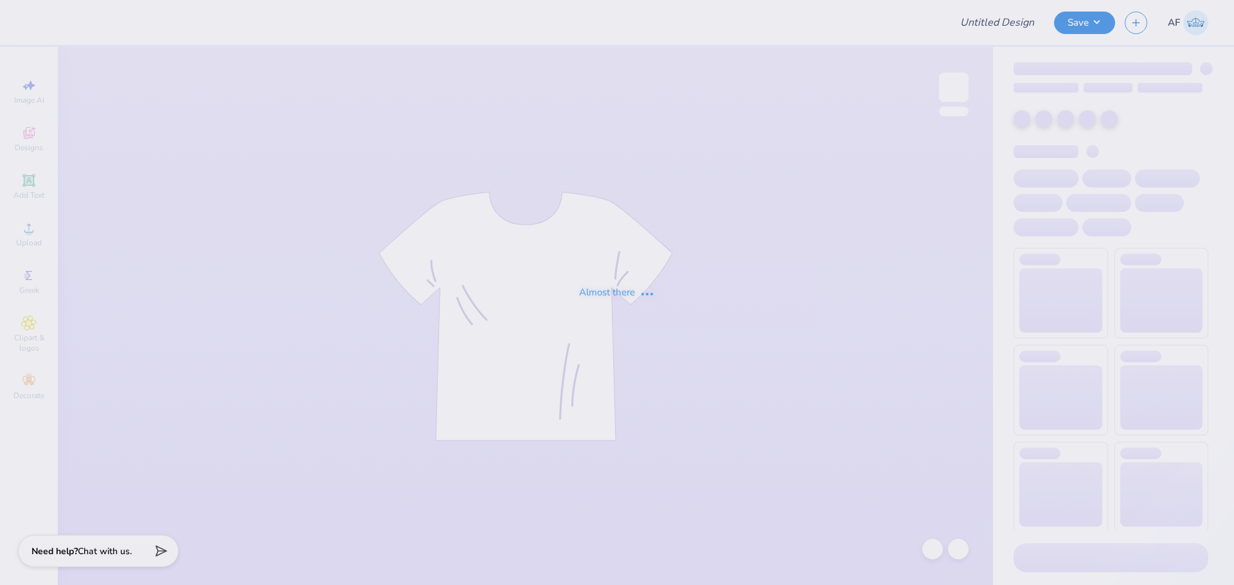
type input "AGENCY"
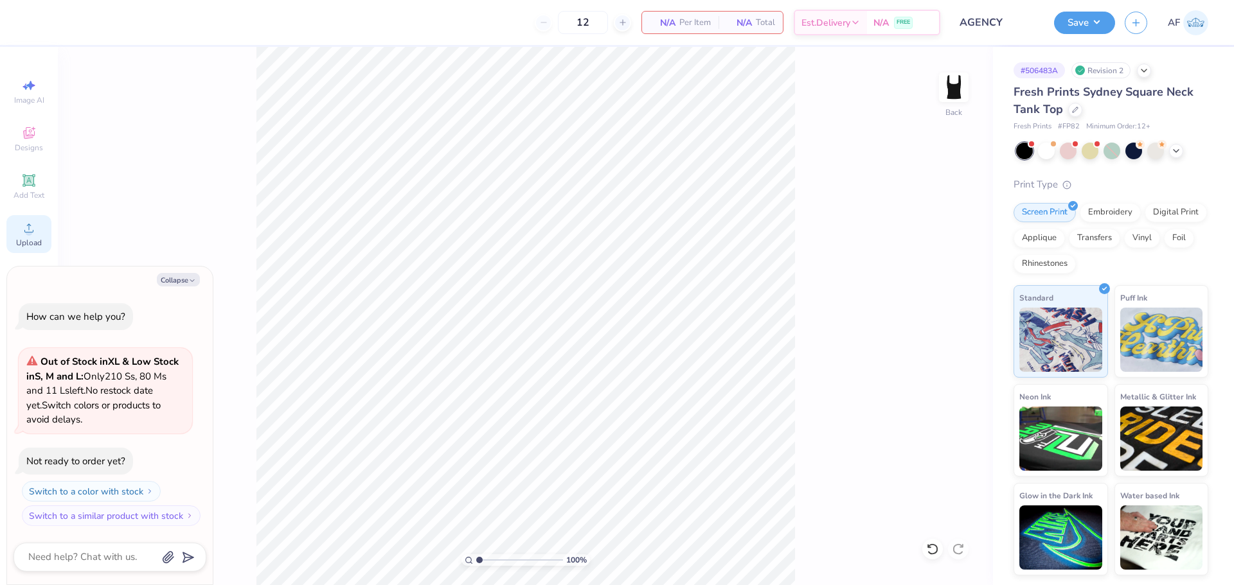
click at [32, 236] on div "Upload" at bounding box center [28, 234] width 45 height 38
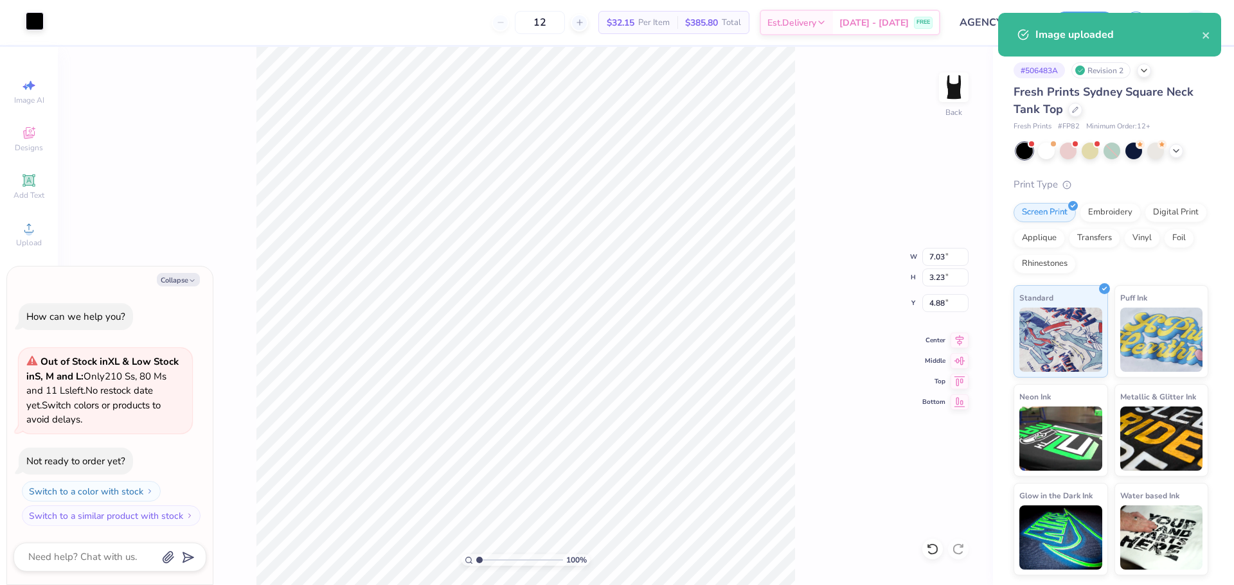
click at [26, 20] on div at bounding box center [35, 21] width 18 height 18
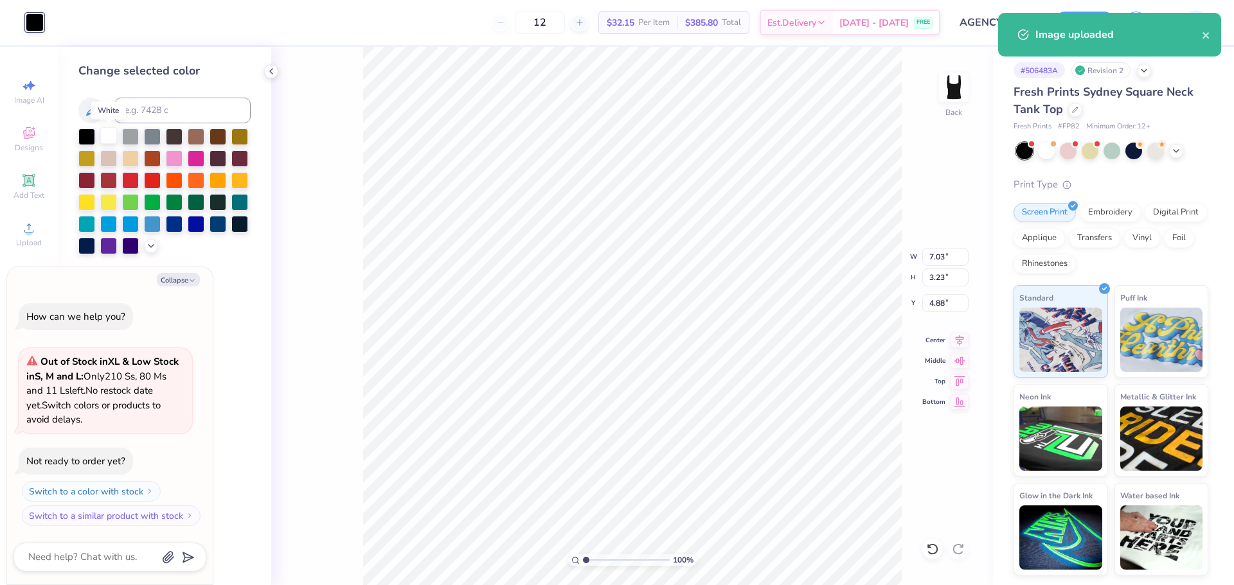
click at [107, 133] on div at bounding box center [108, 135] width 17 height 17
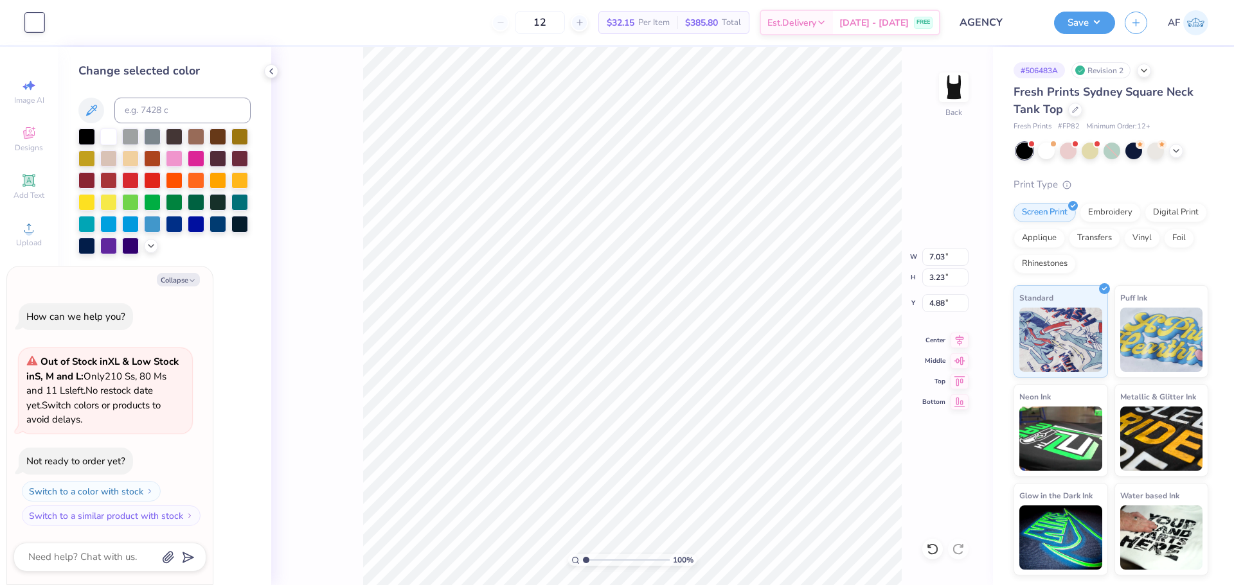
type textarea "x"
type input "0.73"
click at [929, 263] on input "7.03" at bounding box center [945, 257] width 46 height 18
type input "7"
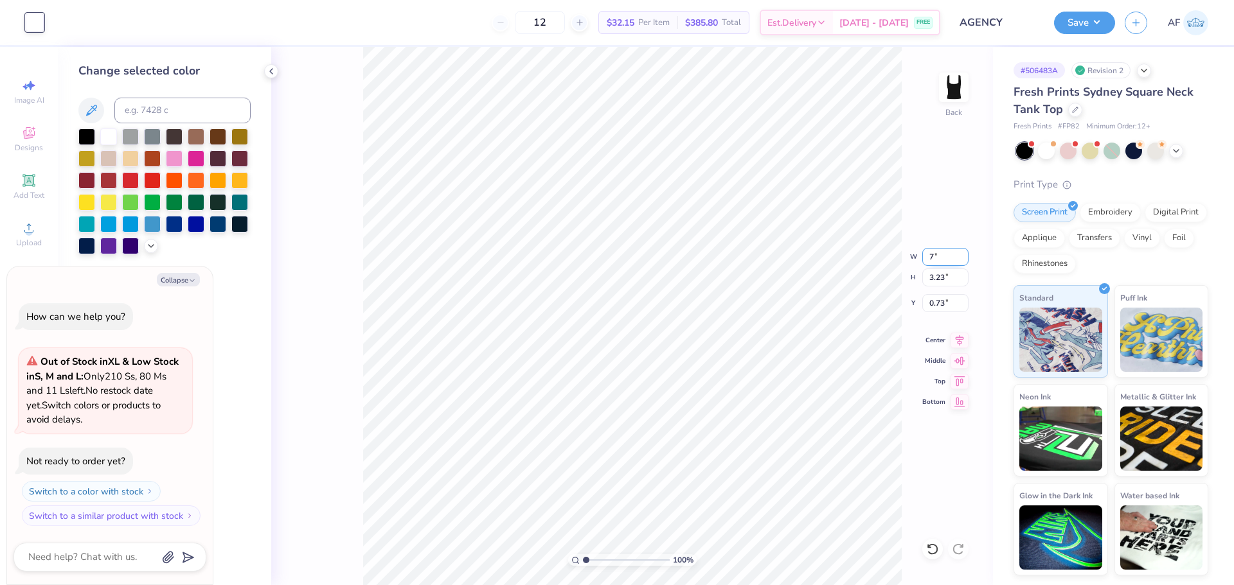
type textarea "x"
type input "7.00"
type input "3.22"
click at [932, 305] on input "0.73" at bounding box center [945, 303] width 46 height 18
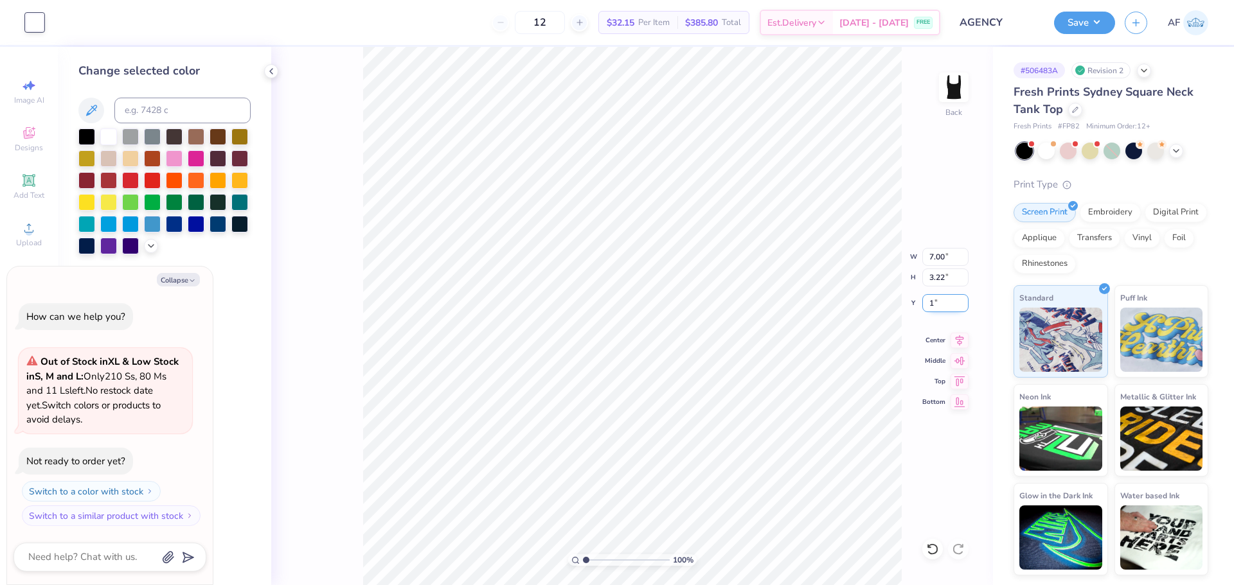
type input "1"
type textarea "x"
type input "1.00"
click at [961, 341] on icon at bounding box center [959, 338] width 8 height 11
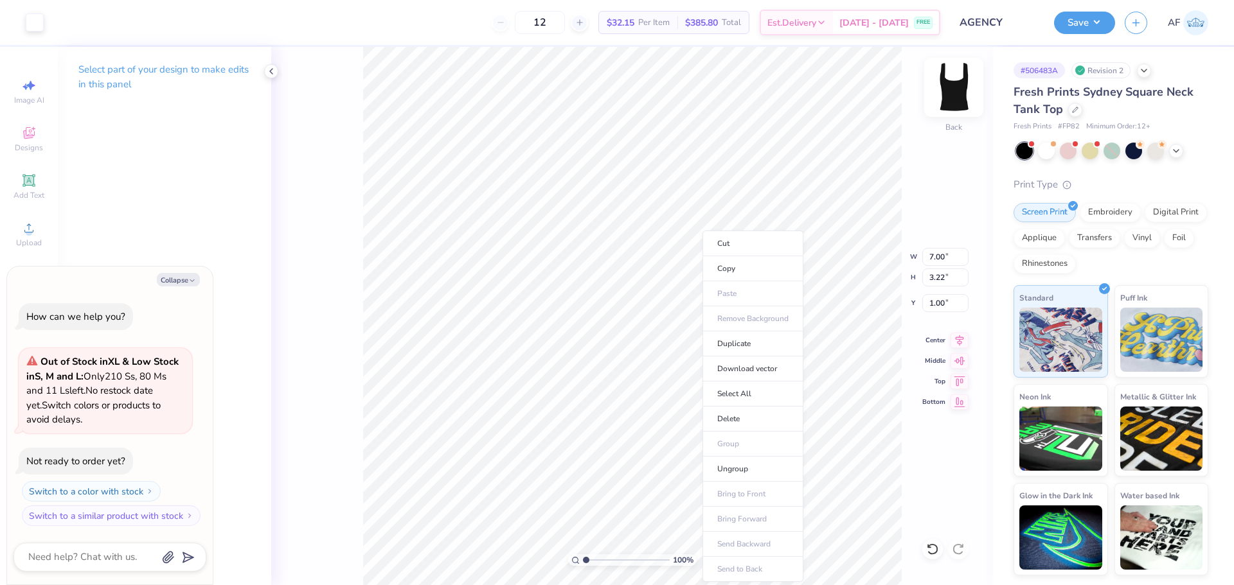
click at [948, 87] on img at bounding box center [953, 87] width 51 height 51
click at [962, 94] on img at bounding box center [953, 87] width 51 height 51
type textarea "x"
